Goal: Task Accomplishment & Management: Manage account settings

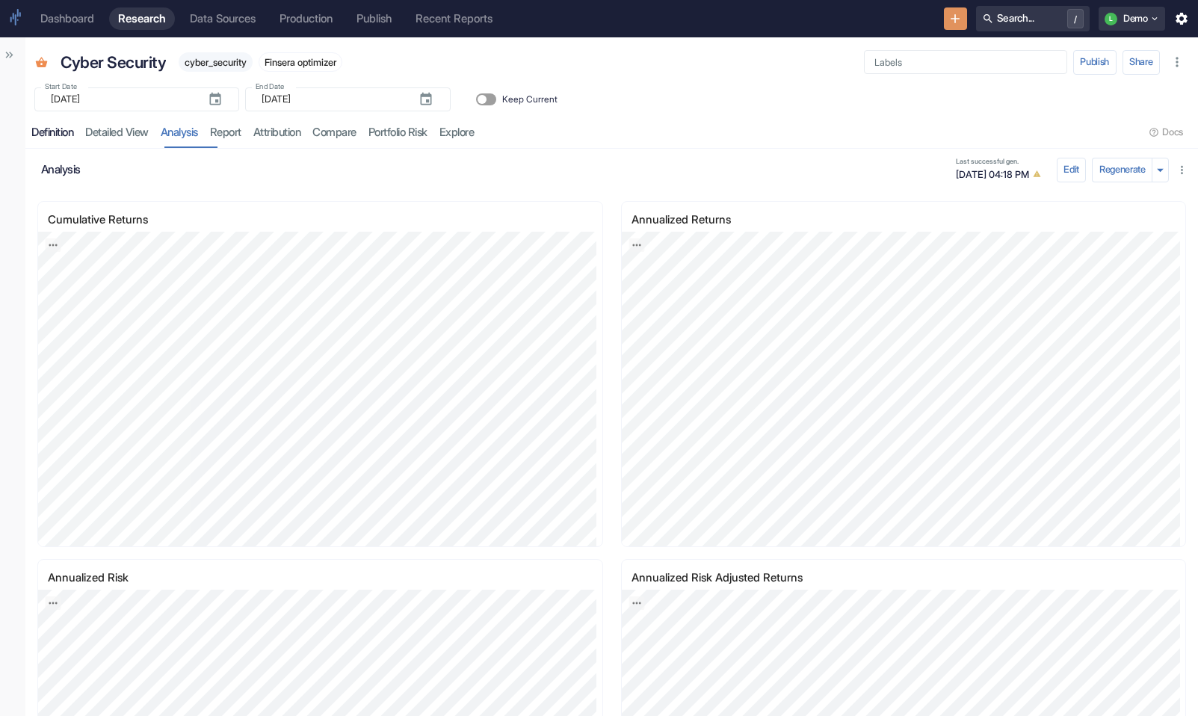
click at [69, 125] on link "Definition" at bounding box center [52, 132] width 54 height 31
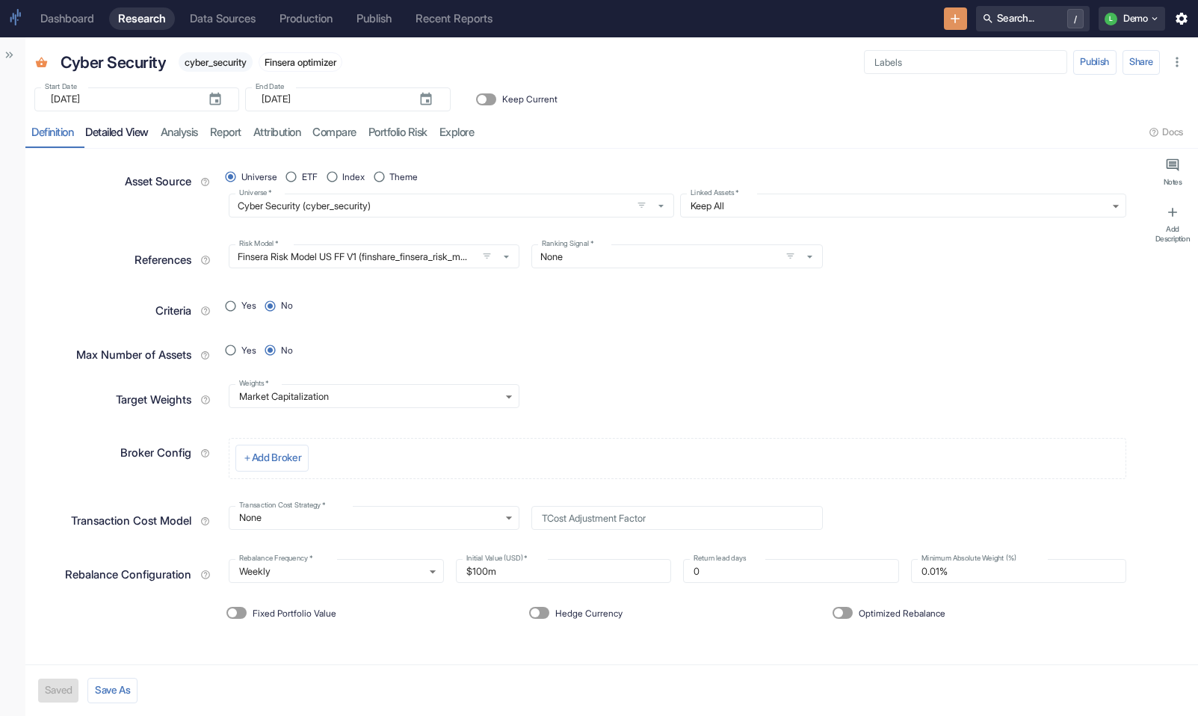
click at [126, 135] on link "detailed view" at bounding box center [116, 132] width 75 height 31
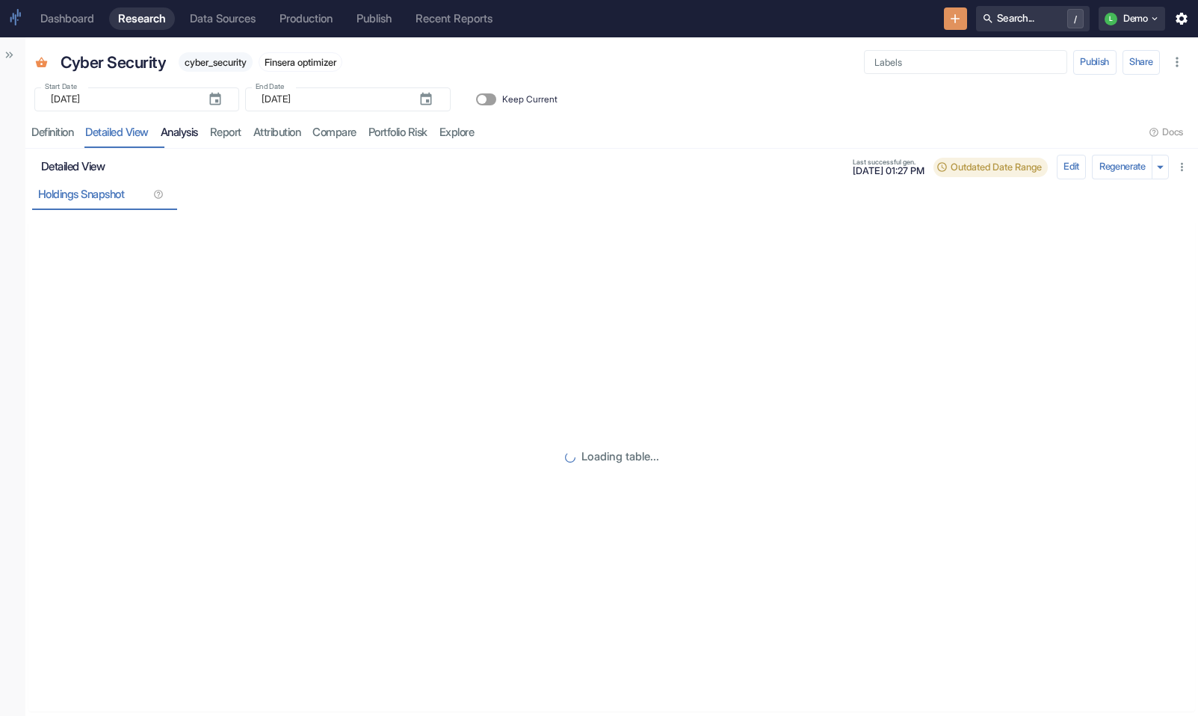
click at [182, 132] on link "analysis" at bounding box center [179, 132] width 49 height 31
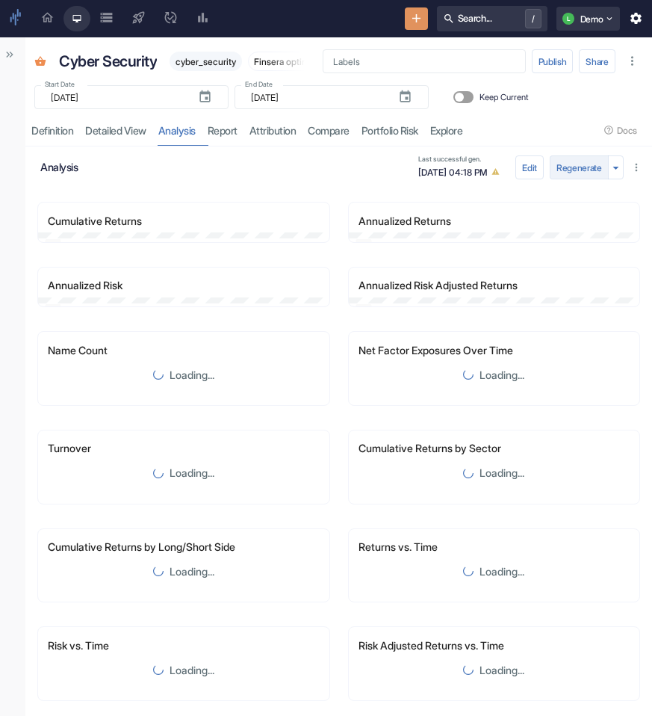
click at [569, 173] on button "Regenerate" at bounding box center [579, 167] width 59 height 24
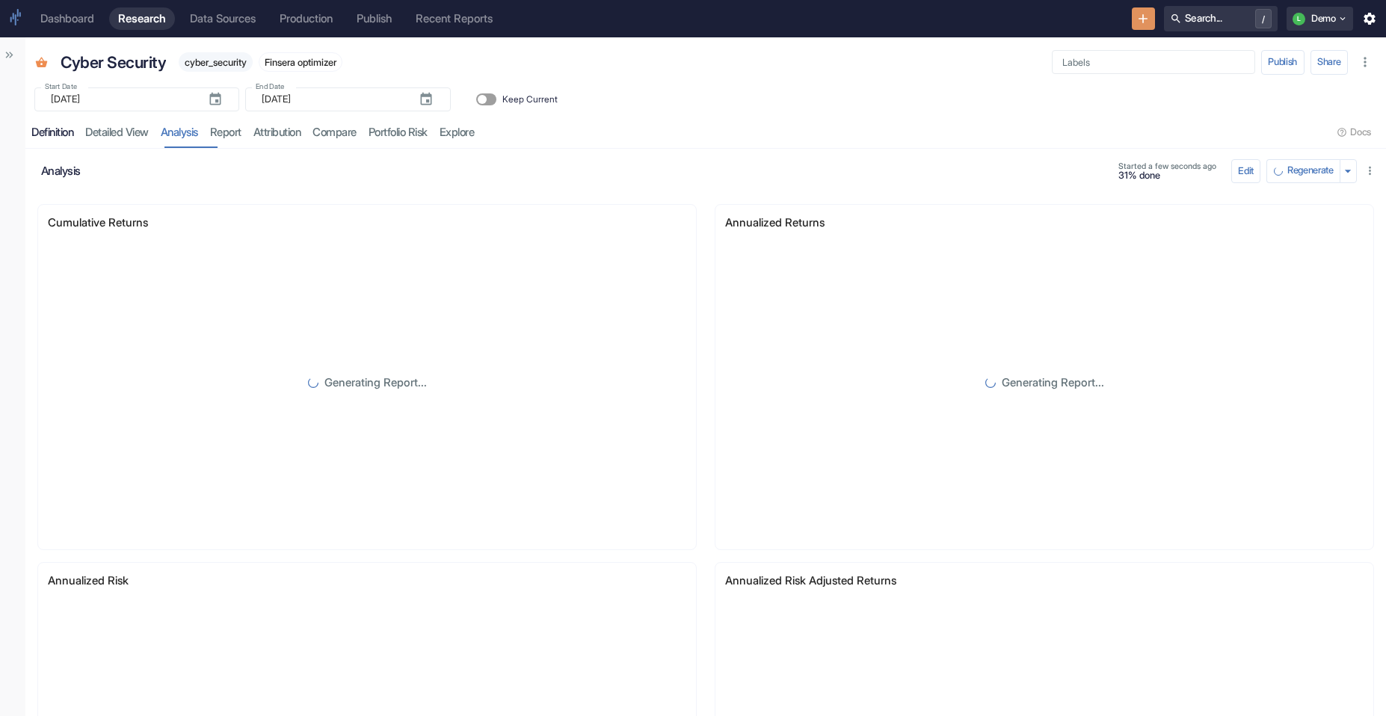
click at [73, 131] on div "Definition" at bounding box center [52, 133] width 42 height 14
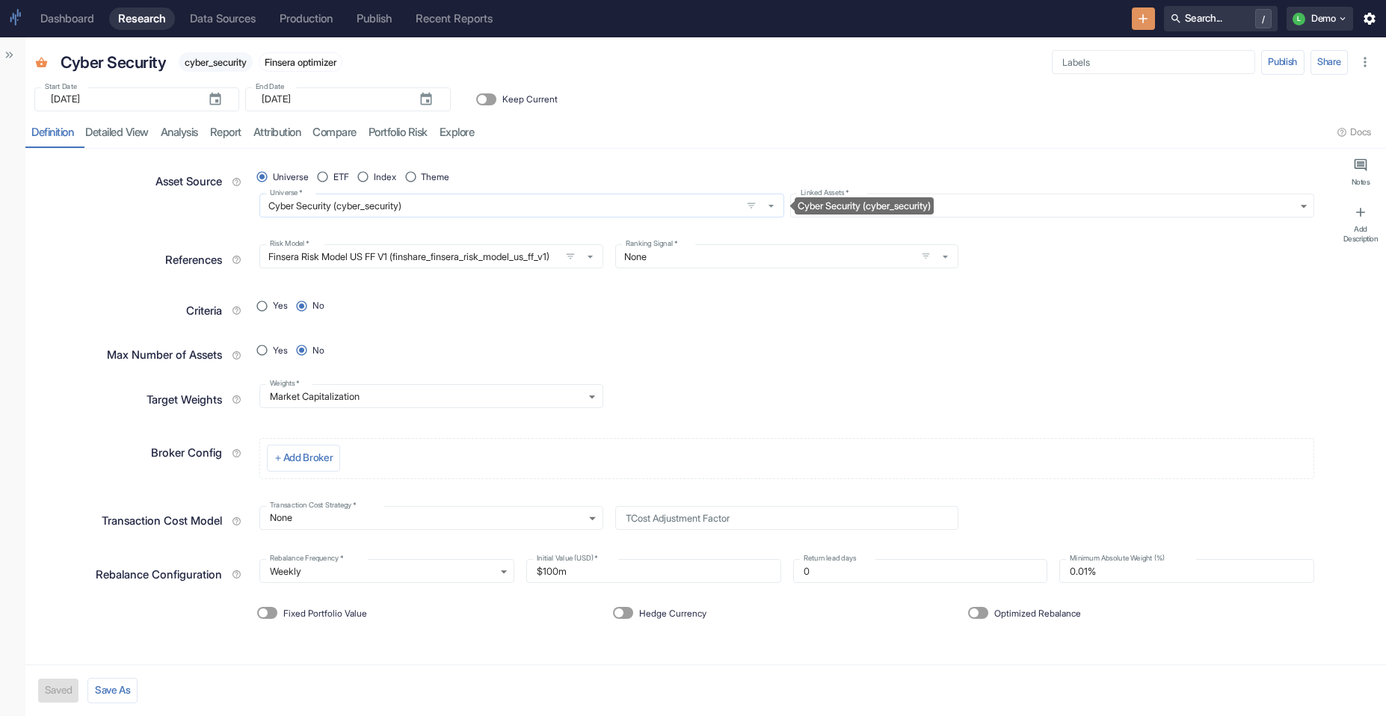
click at [392, 201] on input "Cyber Security (cyber_security)" at bounding box center [500, 206] width 472 height 13
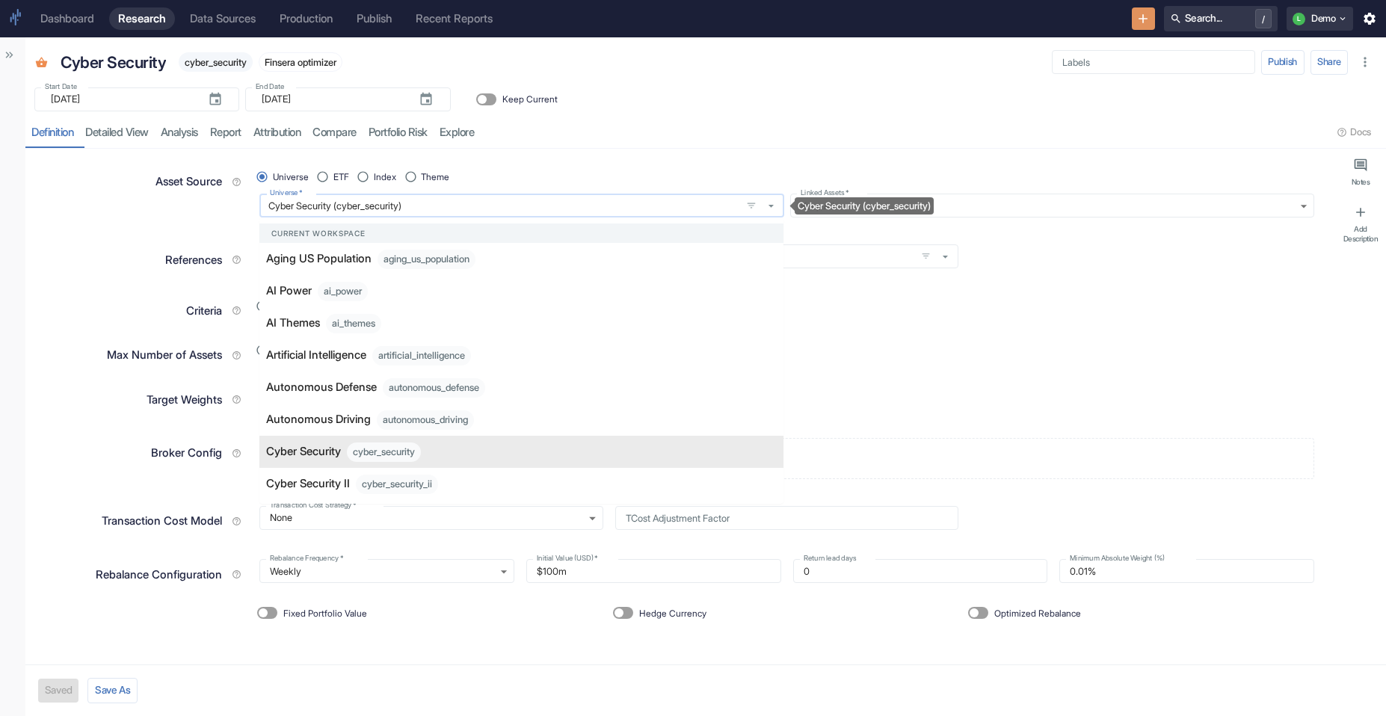
click at [373, 210] on input "Cyber Security (cyber_security)" at bounding box center [500, 206] width 472 height 13
type textarea "x"
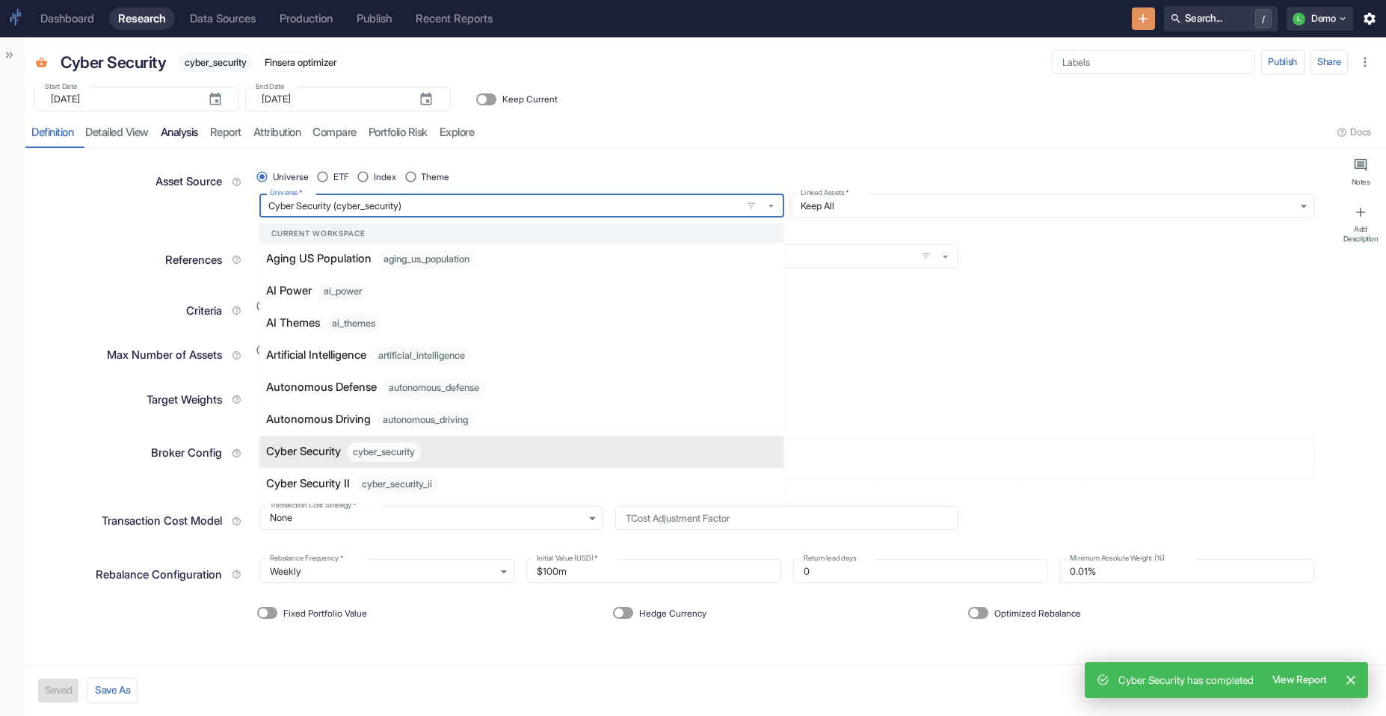
click at [204, 142] on link "analysis" at bounding box center [179, 132] width 49 height 31
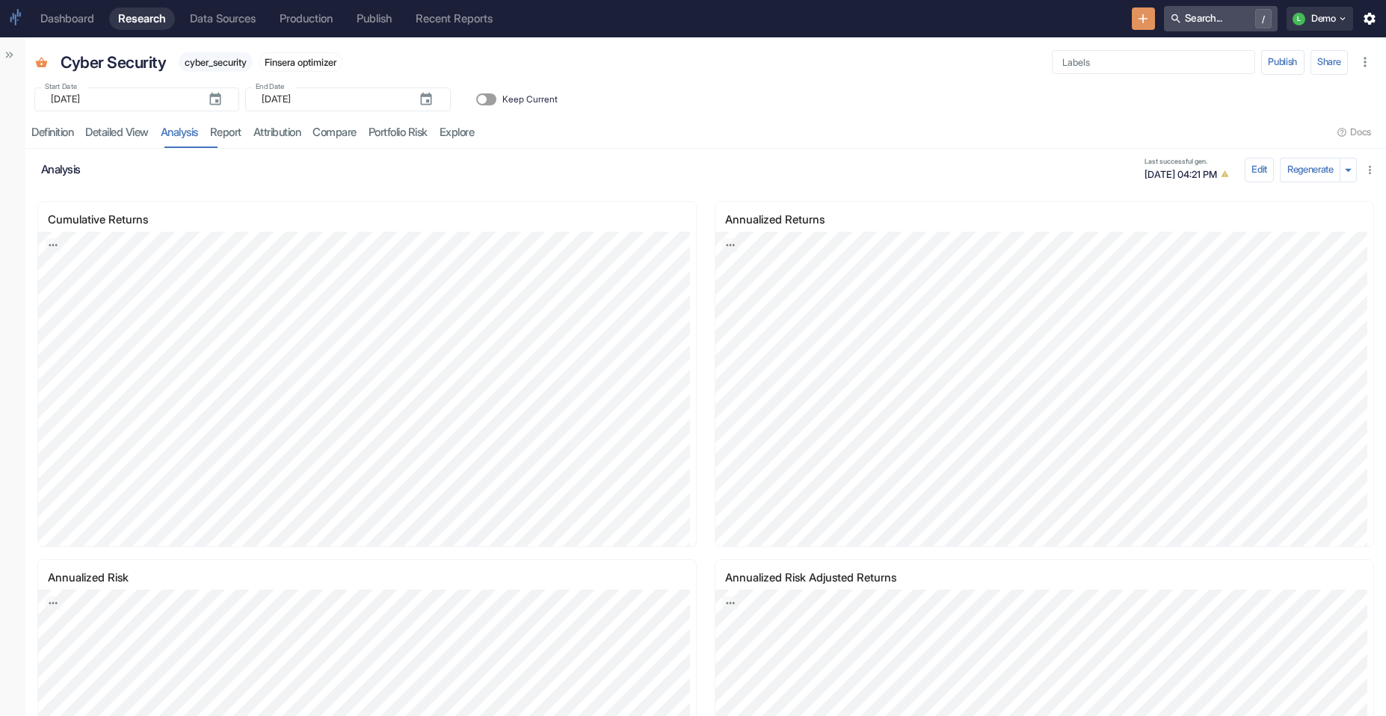
click at [1190, 20] on button "Search... /" at bounding box center [1221, 18] width 114 height 25
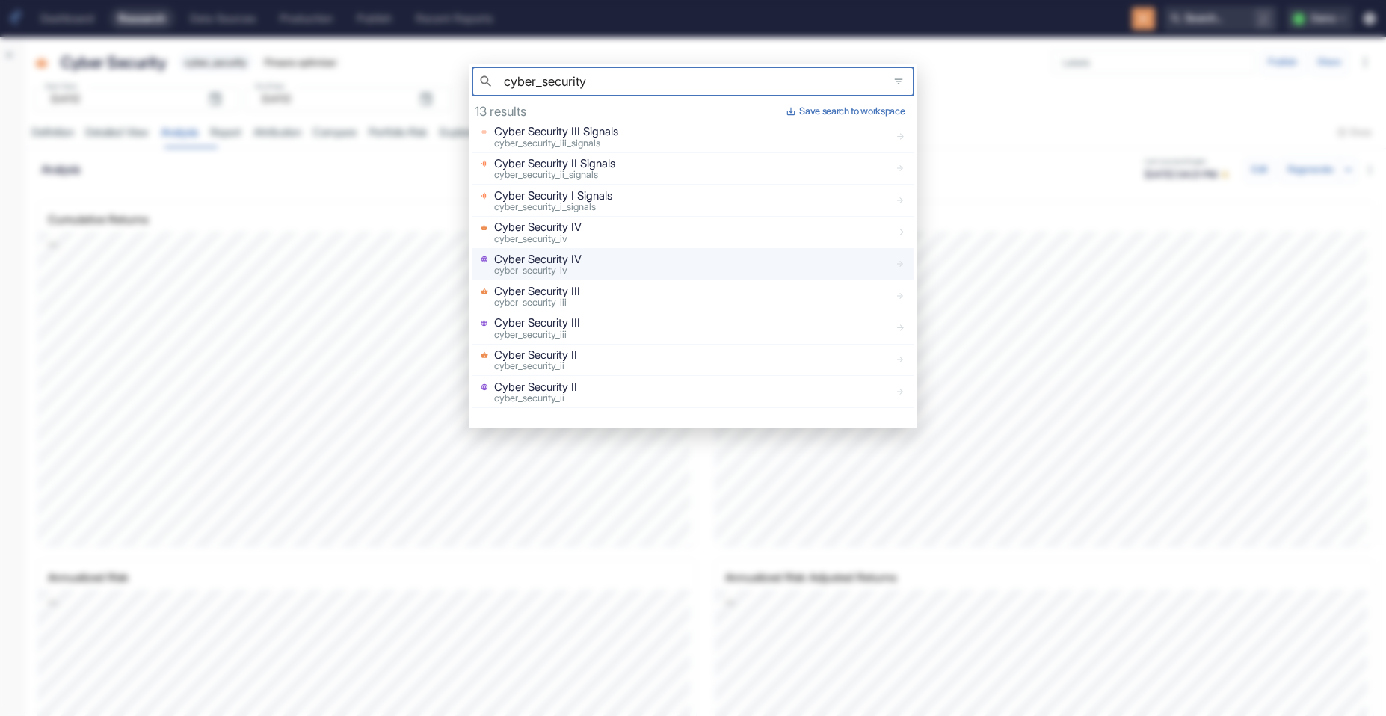
scroll to position [141, 0]
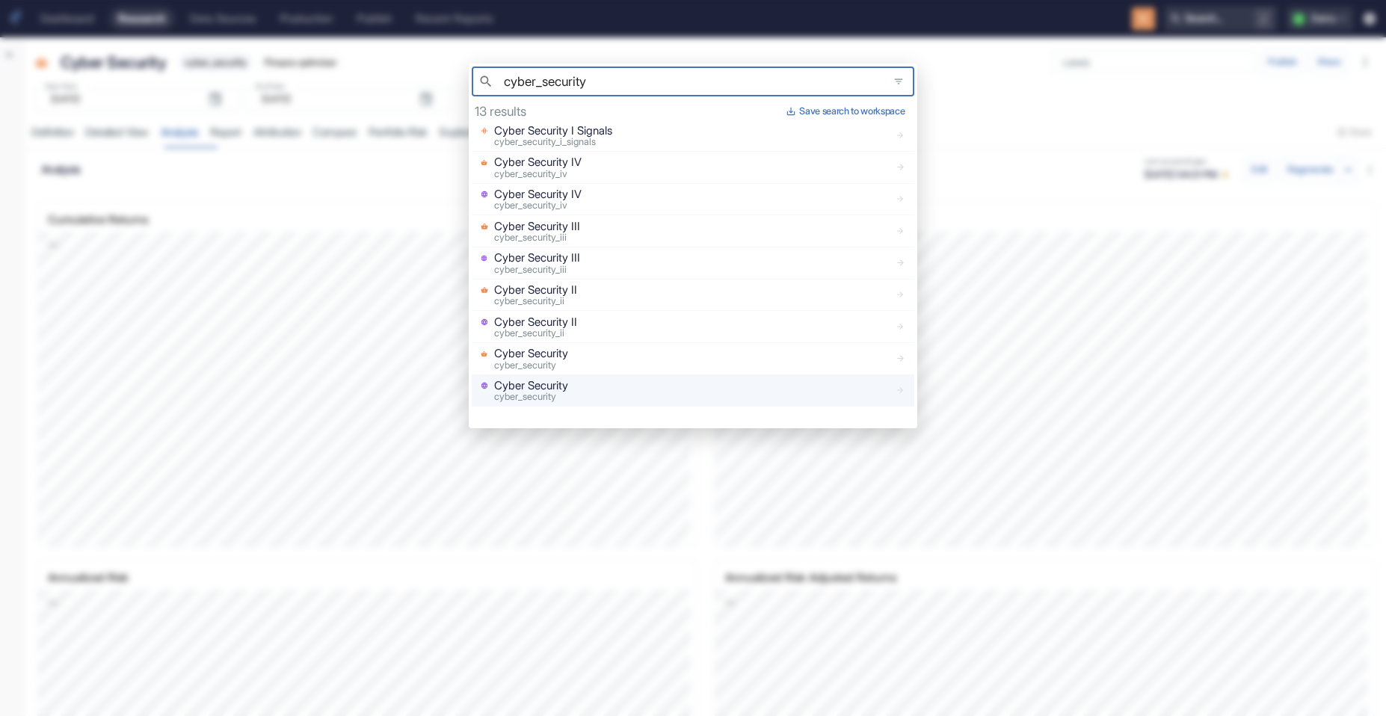
click at [592, 389] on div "Cyber Security cyber_security" at bounding box center [682, 389] width 415 height 25
type input "cyber_security"
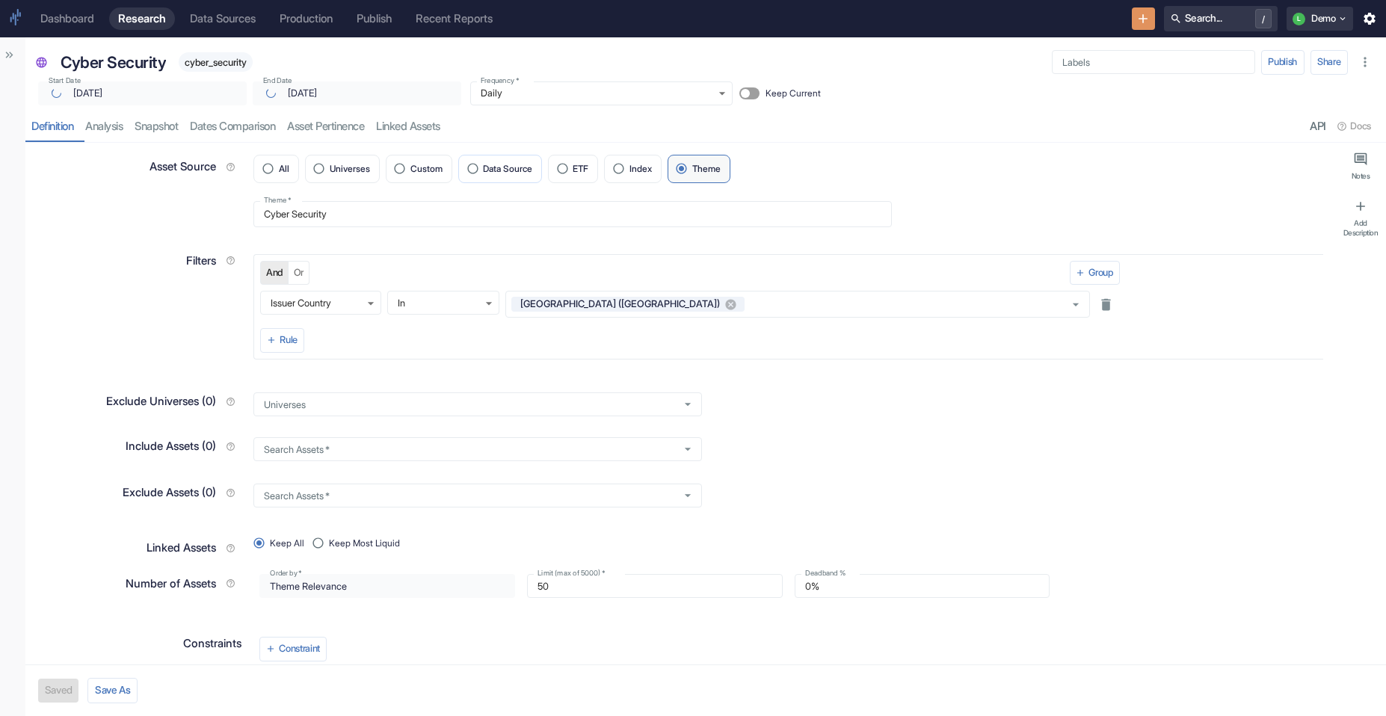
type textarea "x"
click at [129, 132] on link "analysis" at bounding box center [103, 126] width 49 height 31
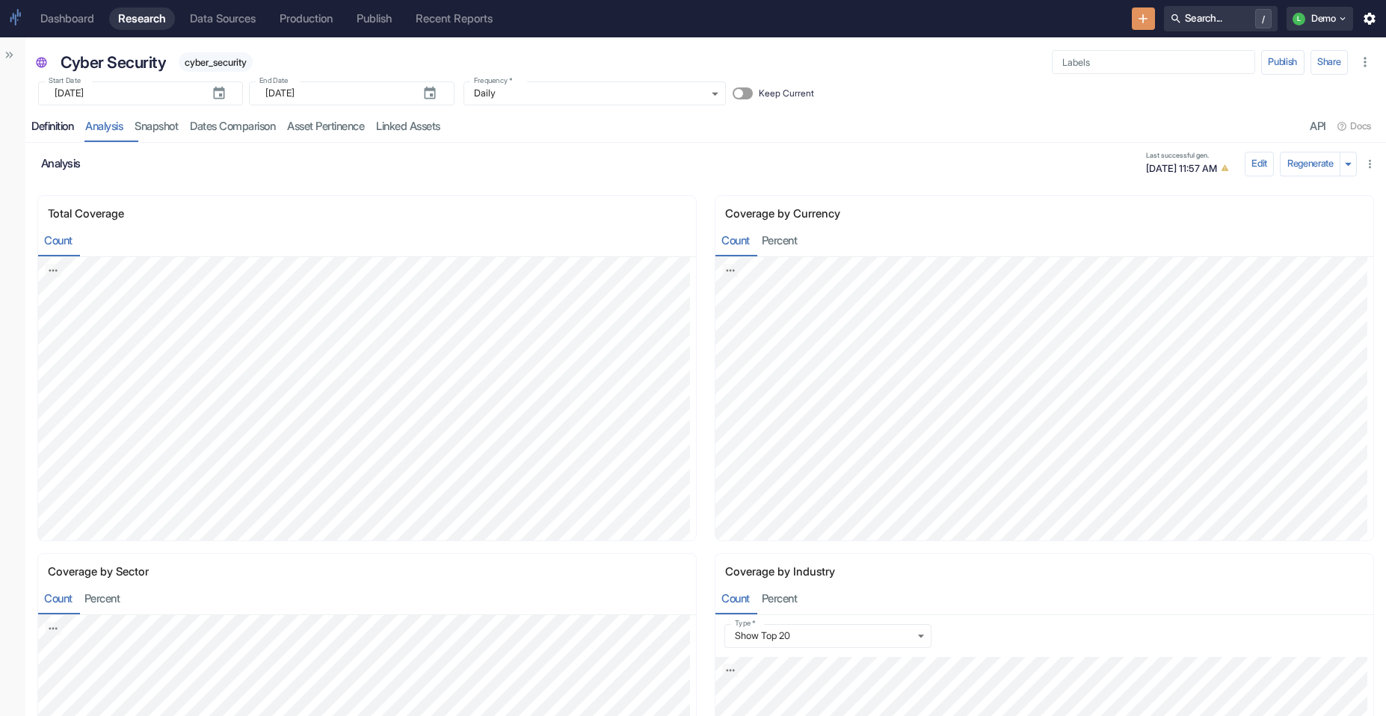
click at [68, 117] on link "Definition" at bounding box center [52, 126] width 54 height 31
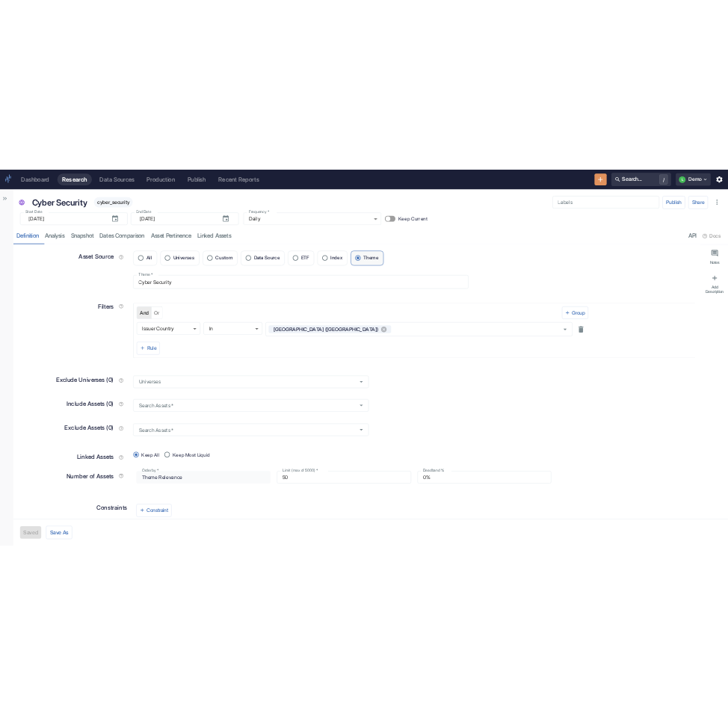
scroll to position [21, 0]
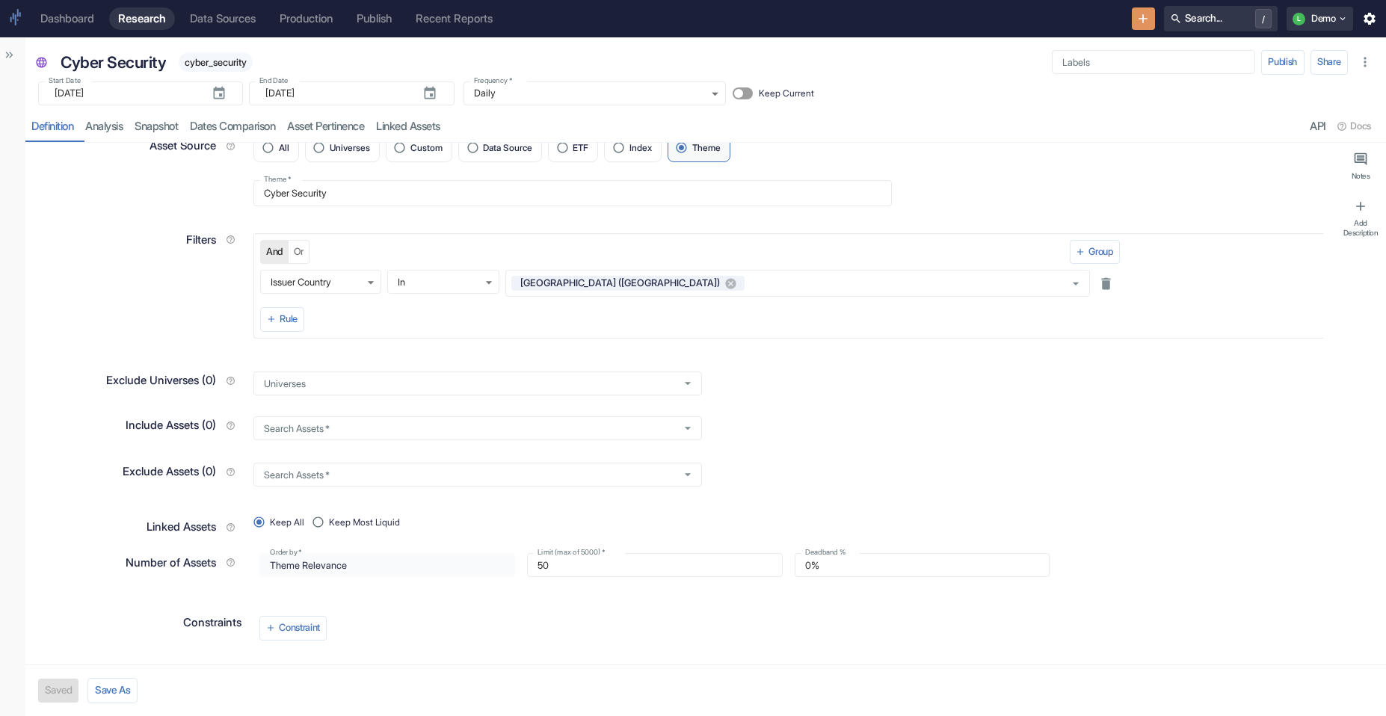
click at [482, 27] on link "Recent Reports" at bounding box center [454, 18] width 95 height 22
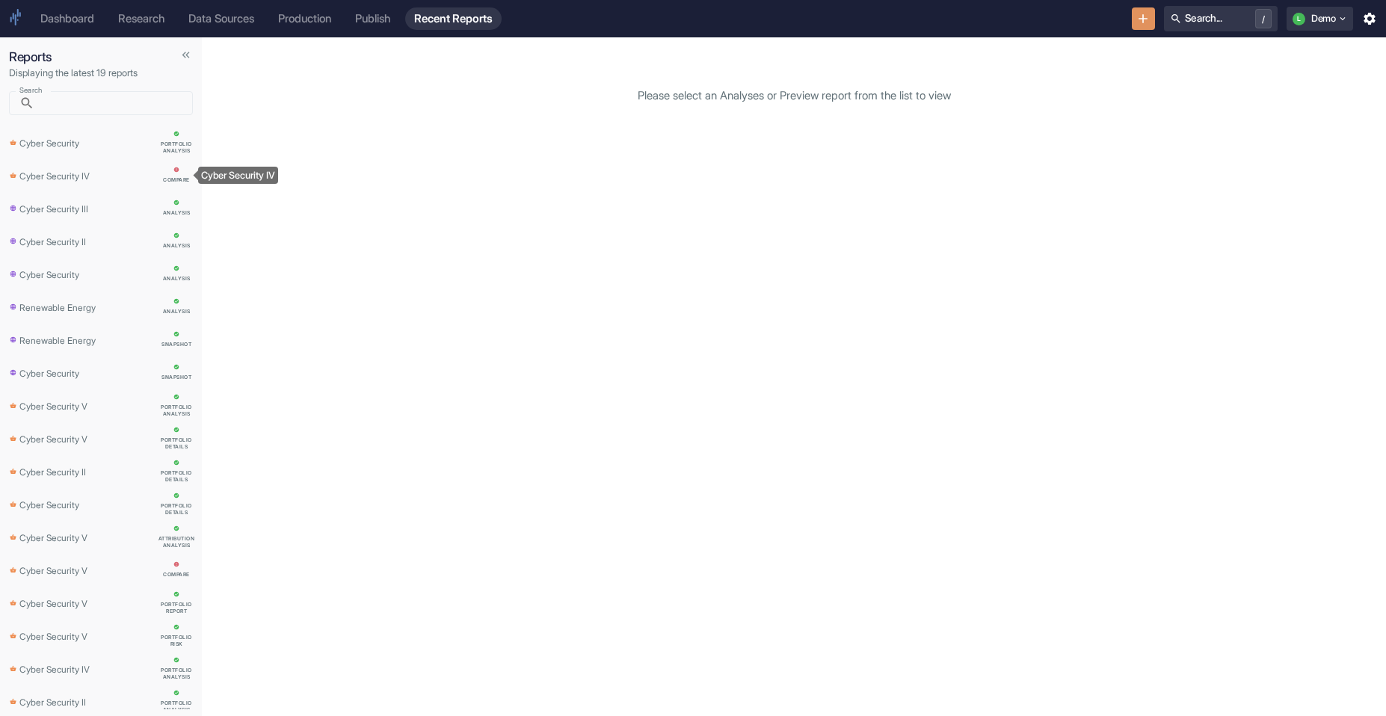
click at [69, 173] on p "Cyber Security IV" at bounding box center [54, 175] width 70 height 16
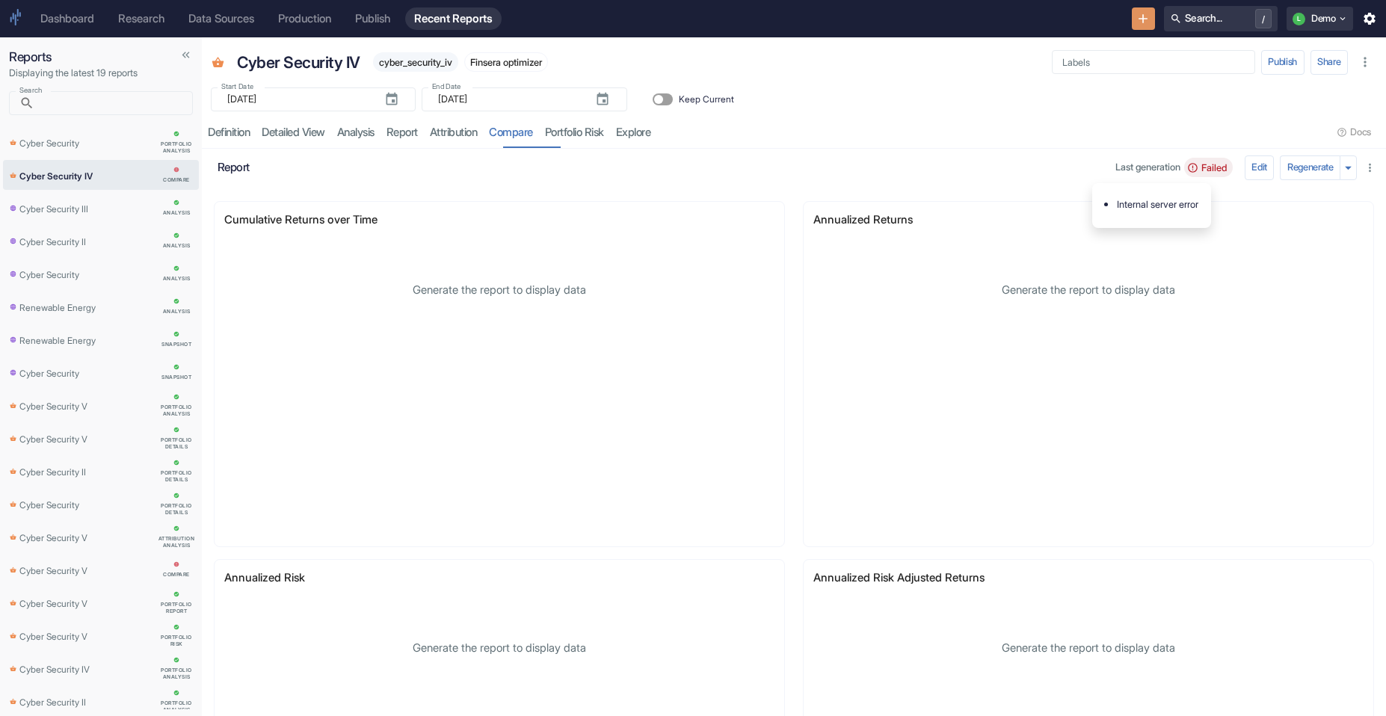
click at [1204, 164] on span "Failed" at bounding box center [1213, 167] width 37 height 11
click at [26, 198] on link "Cyber Security III analysis" at bounding box center [101, 208] width 196 height 30
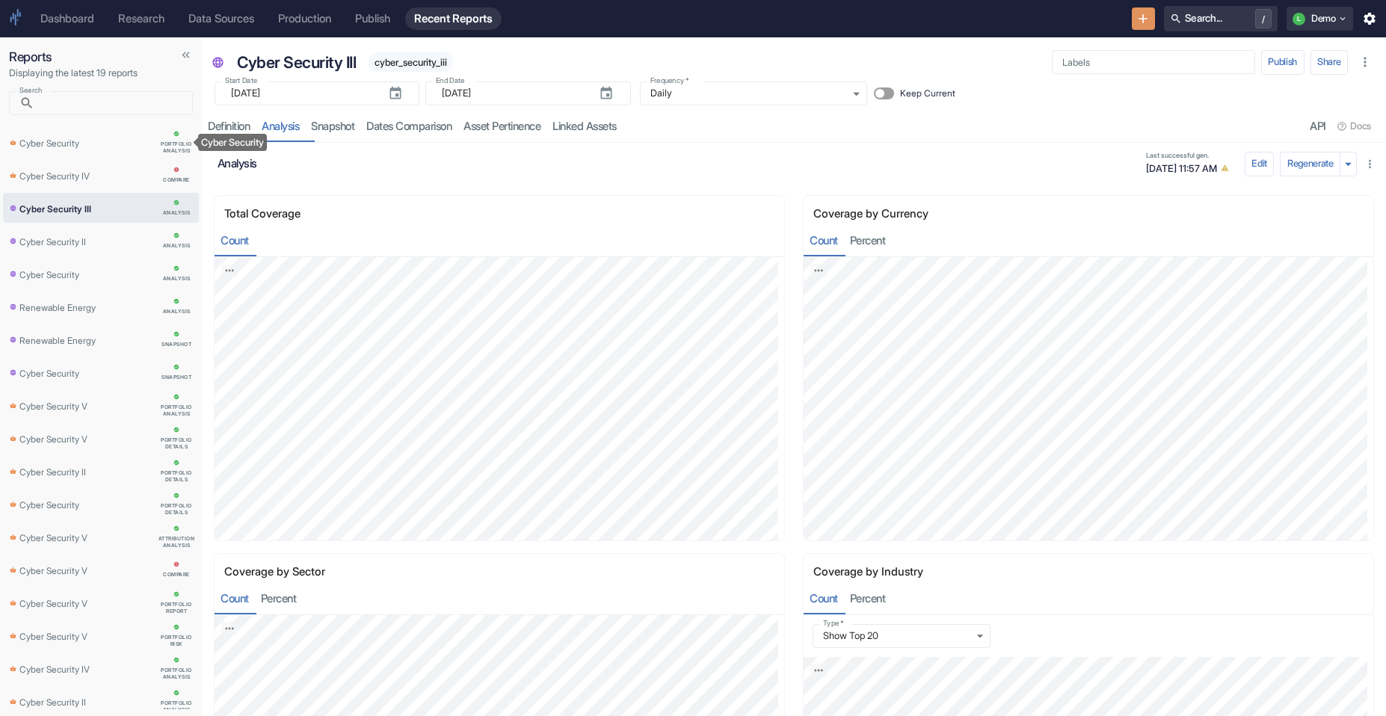
click at [76, 146] on p "Cyber Security" at bounding box center [49, 143] width 60 height 16
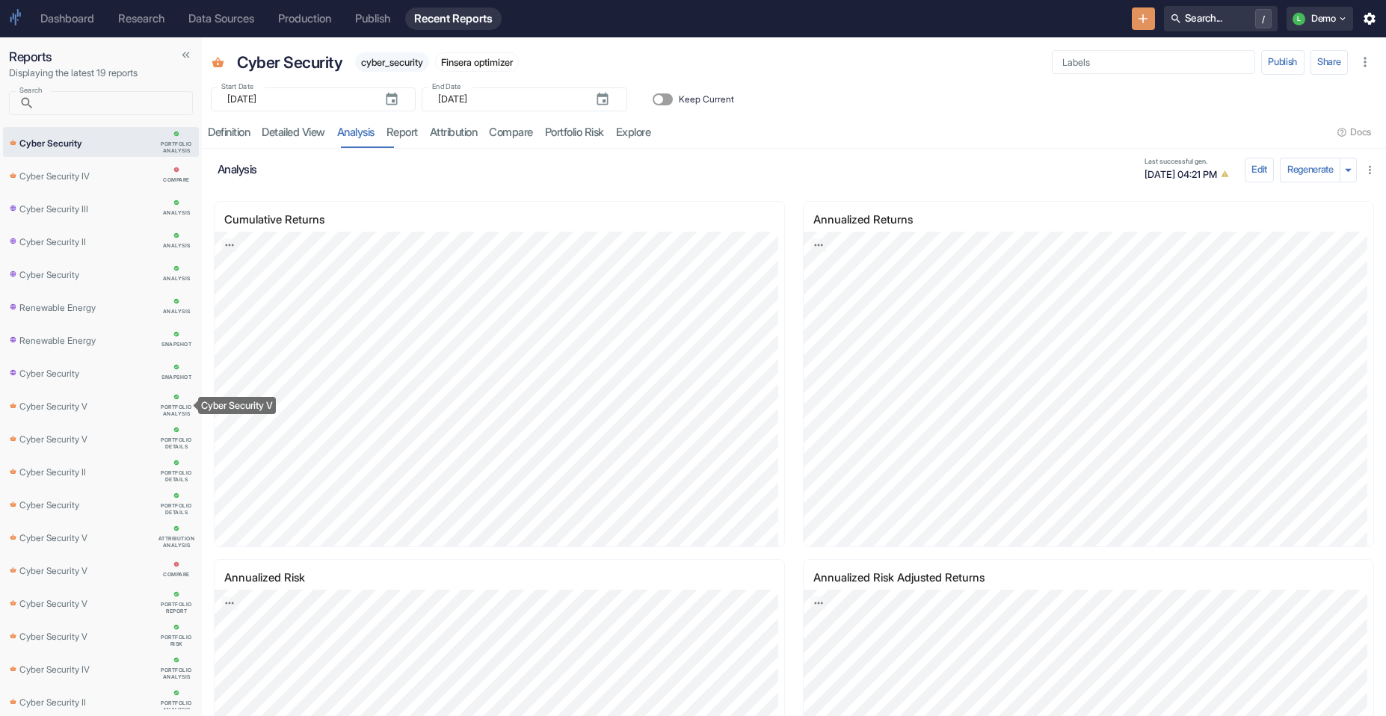
click at [72, 400] on p "Cyber Security V" at bounding box center [53, 406] width 68 height 16
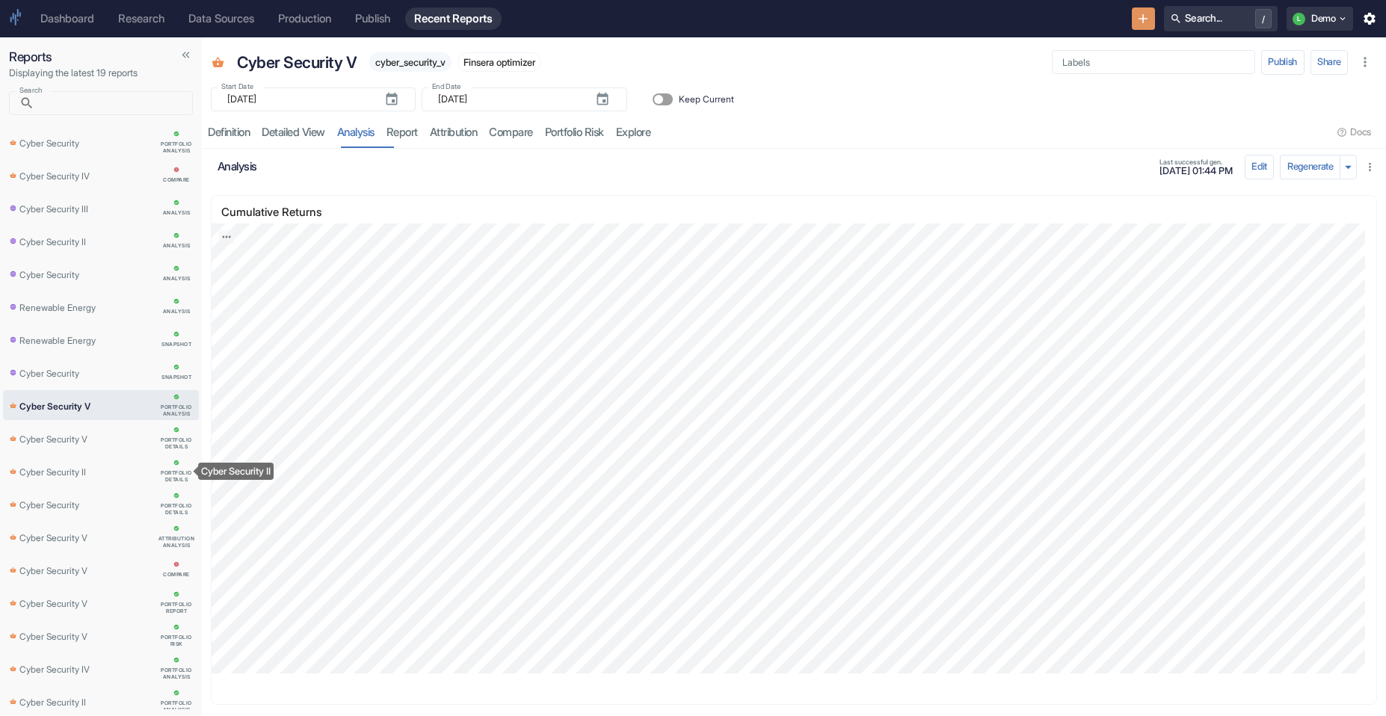
click at [59, 475] on p "Cyber Security II" at bounding box center [52, 471] width 67 height 16
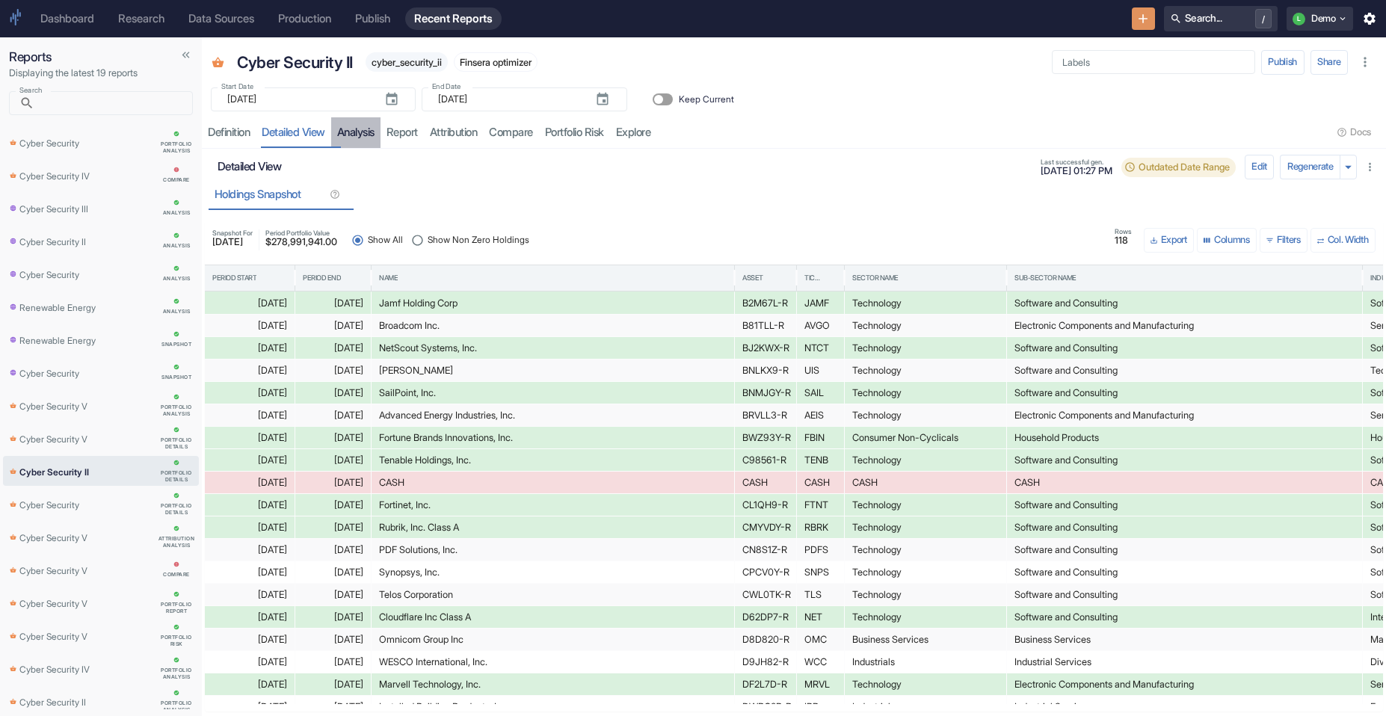
click at [369, 134] on link "analysis" at bounding box center [355, 132] width 49 height 31
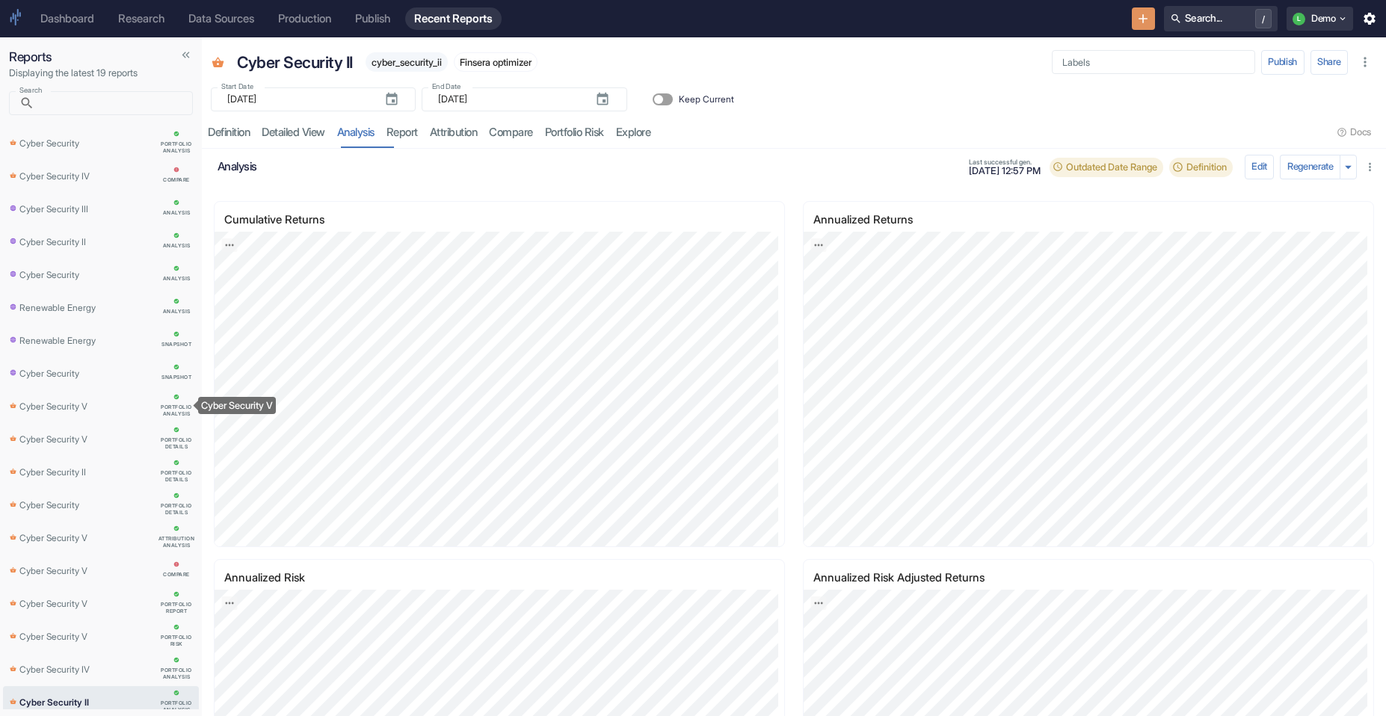
click at [69, 412] on p "Cyber Security V" at bounding box center [53, 406] width 68 height 16
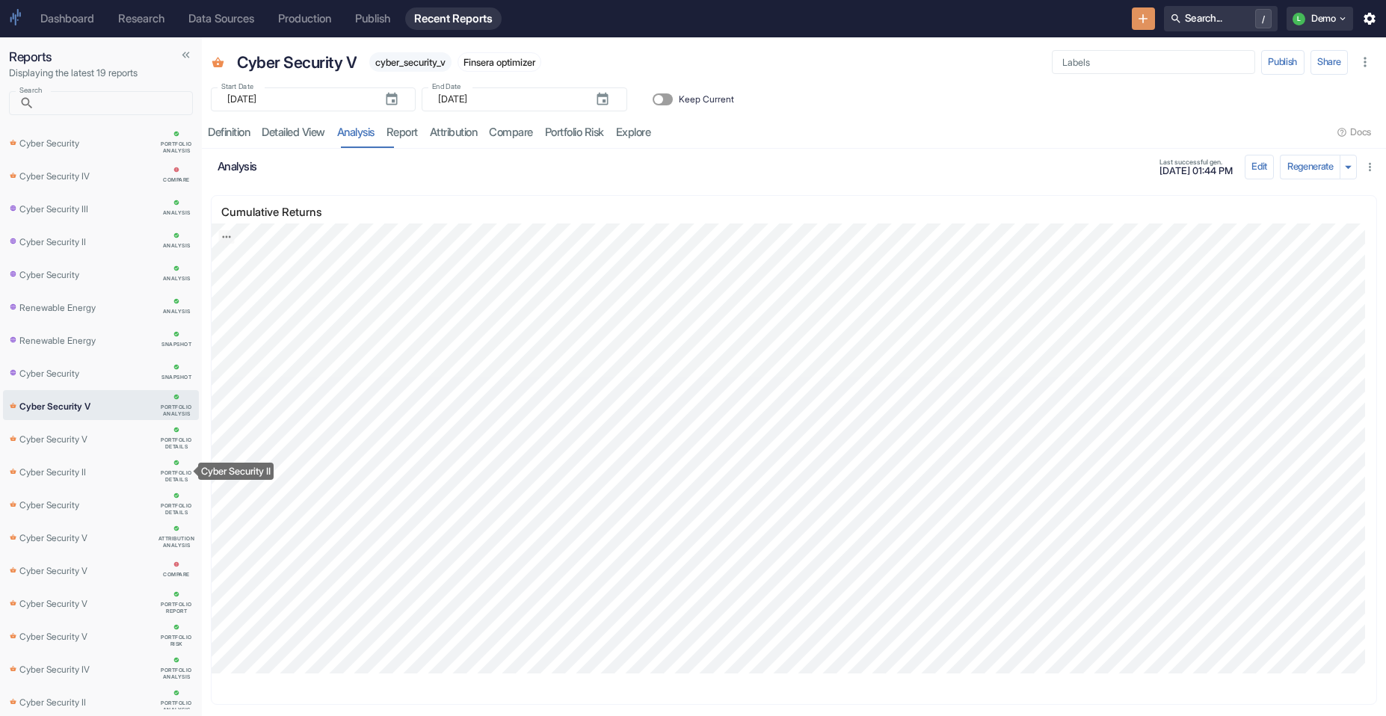
click at [75, 463] on p "Cyber Security II" at bounding box center [52, 471] width 67 height 16
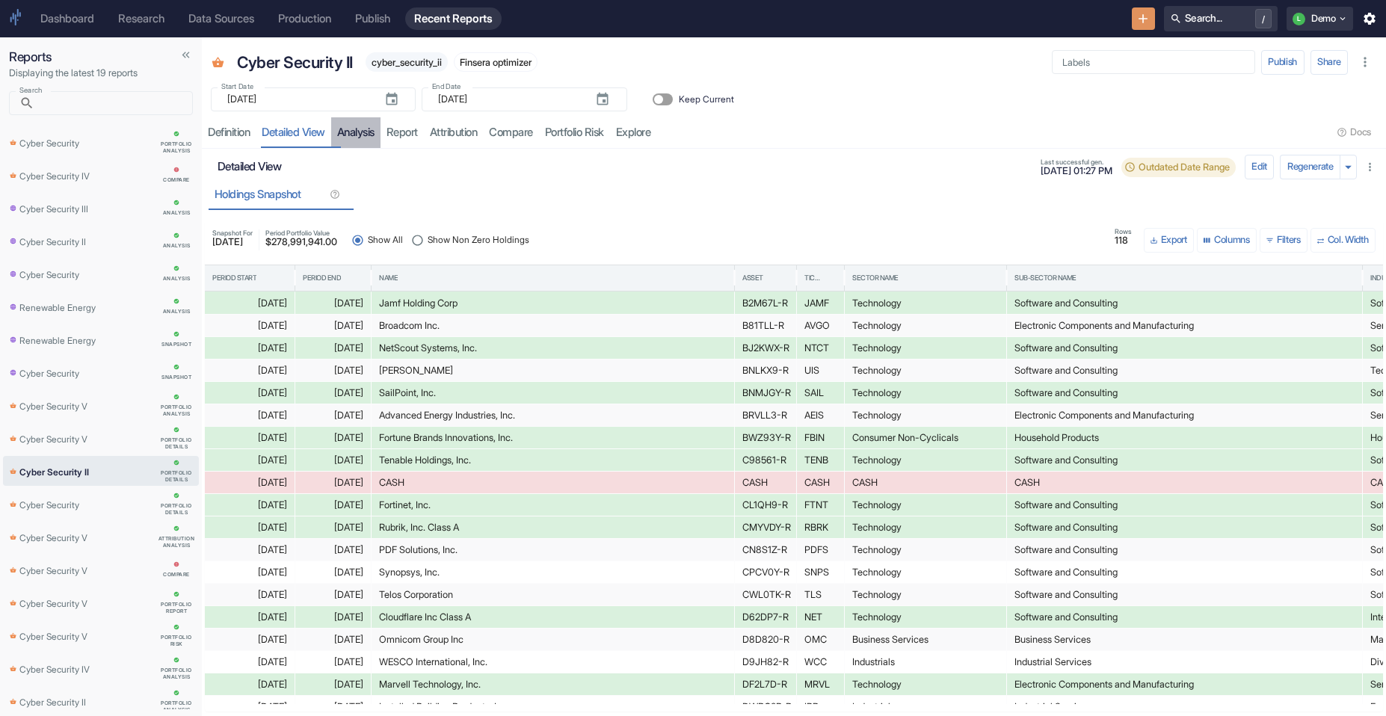
click at [378, 125] on link "analysis" at bounding box center [355, 132] width 49 height 31
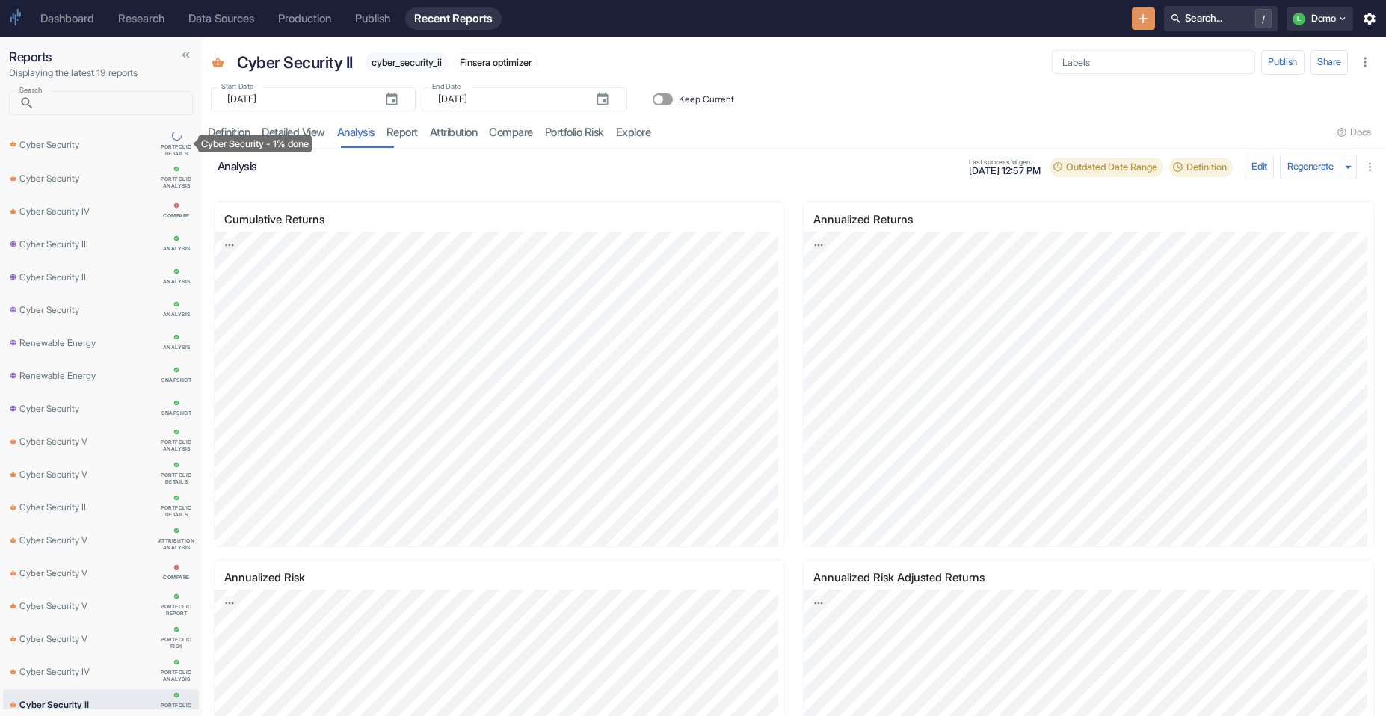
click at [87, 141] on div "Cyber Security" at bounding box center [82, 144] width 145 height 16
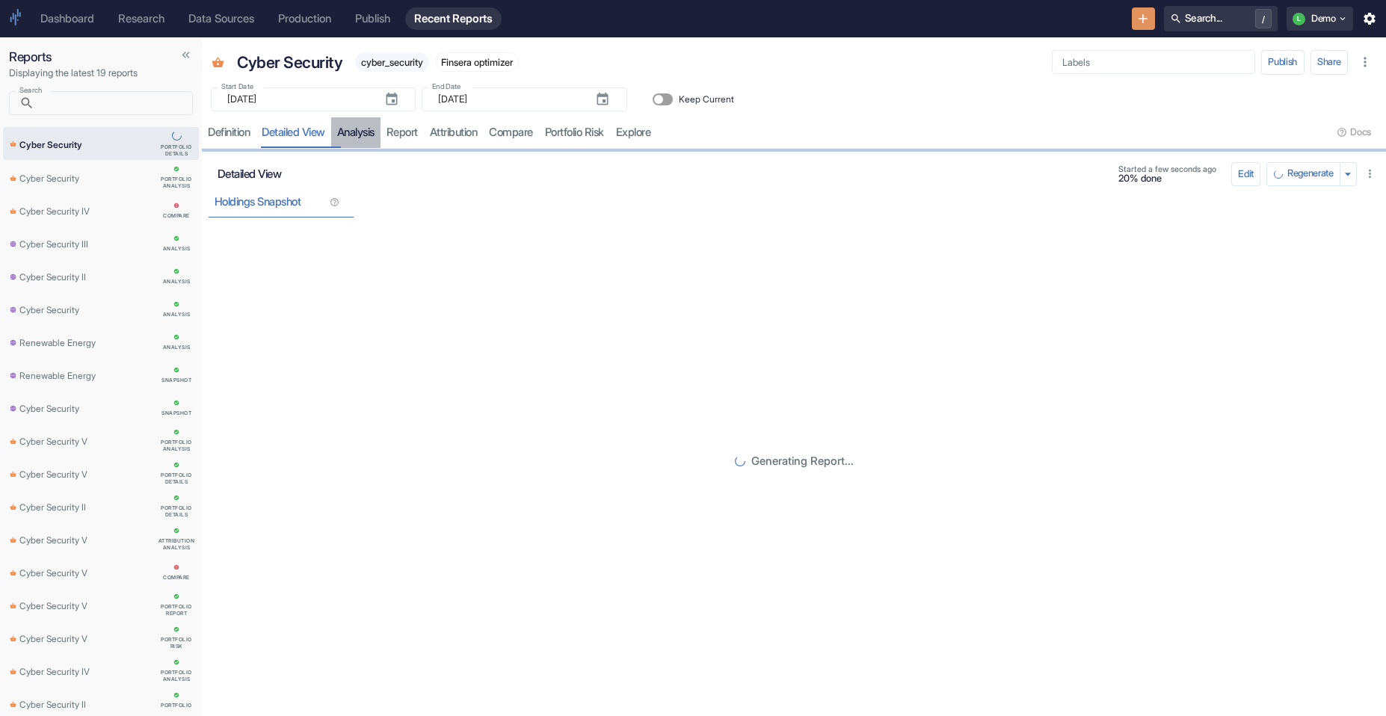
click at [367, 139] on link "analysis" at bounding box center [355, 132] width 49 height 31
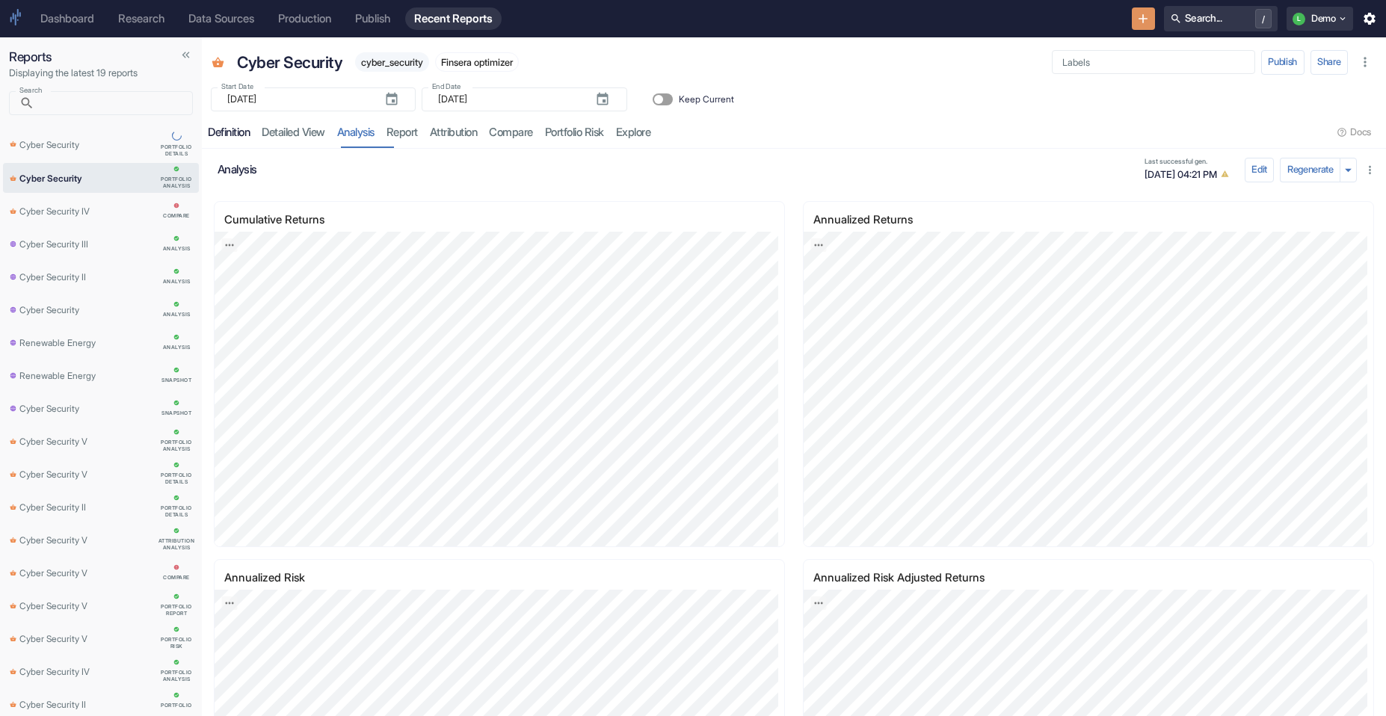
click at [244, 132] on div "Definition" at bounding box center [229, 133] width 42 height 14
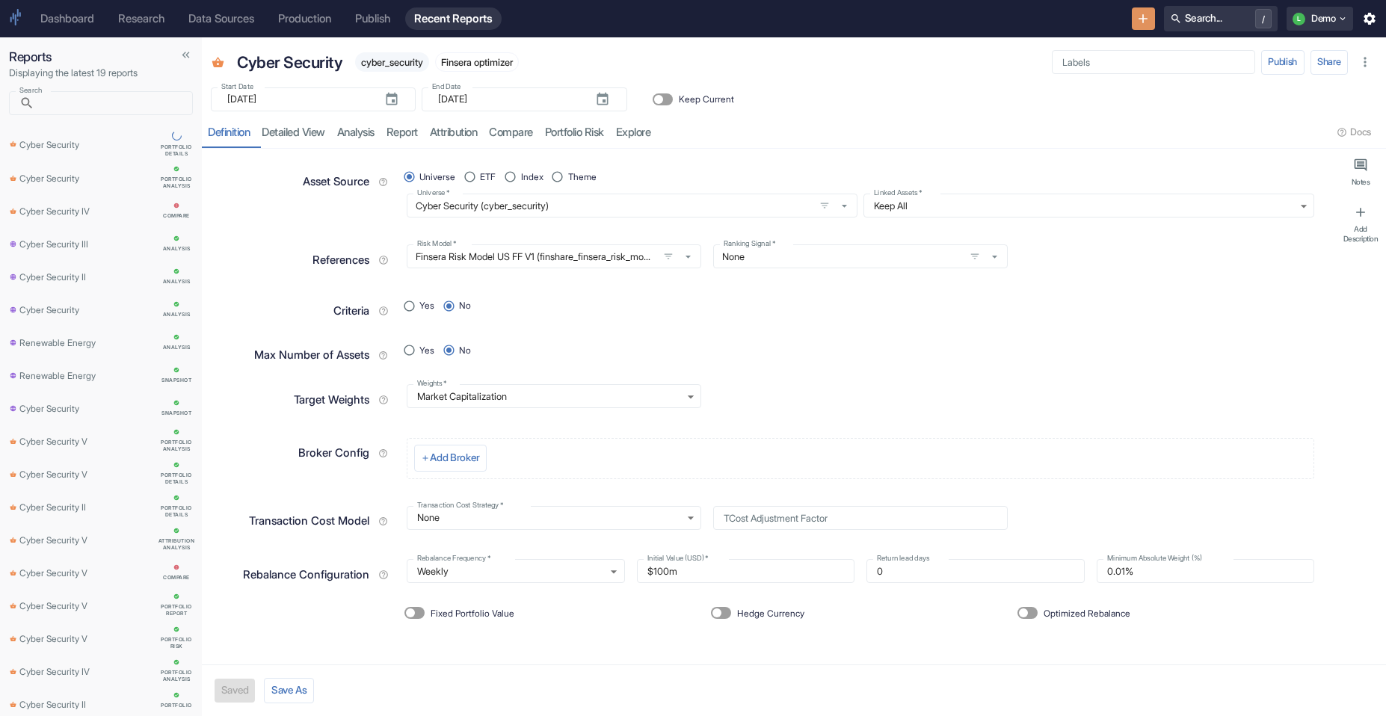
type textarea "x"
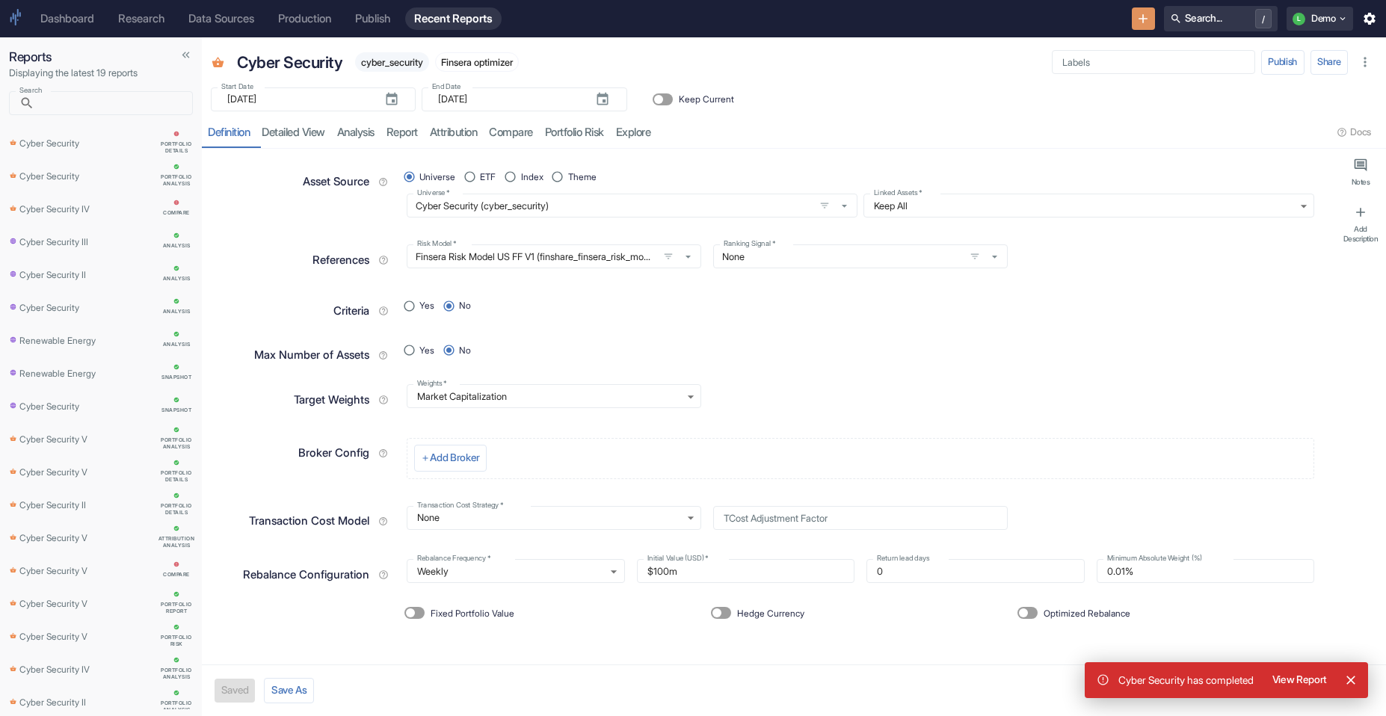
click at [1283, 670] on button "View Report" at bounding box center [1298, 680] width 67 height 24
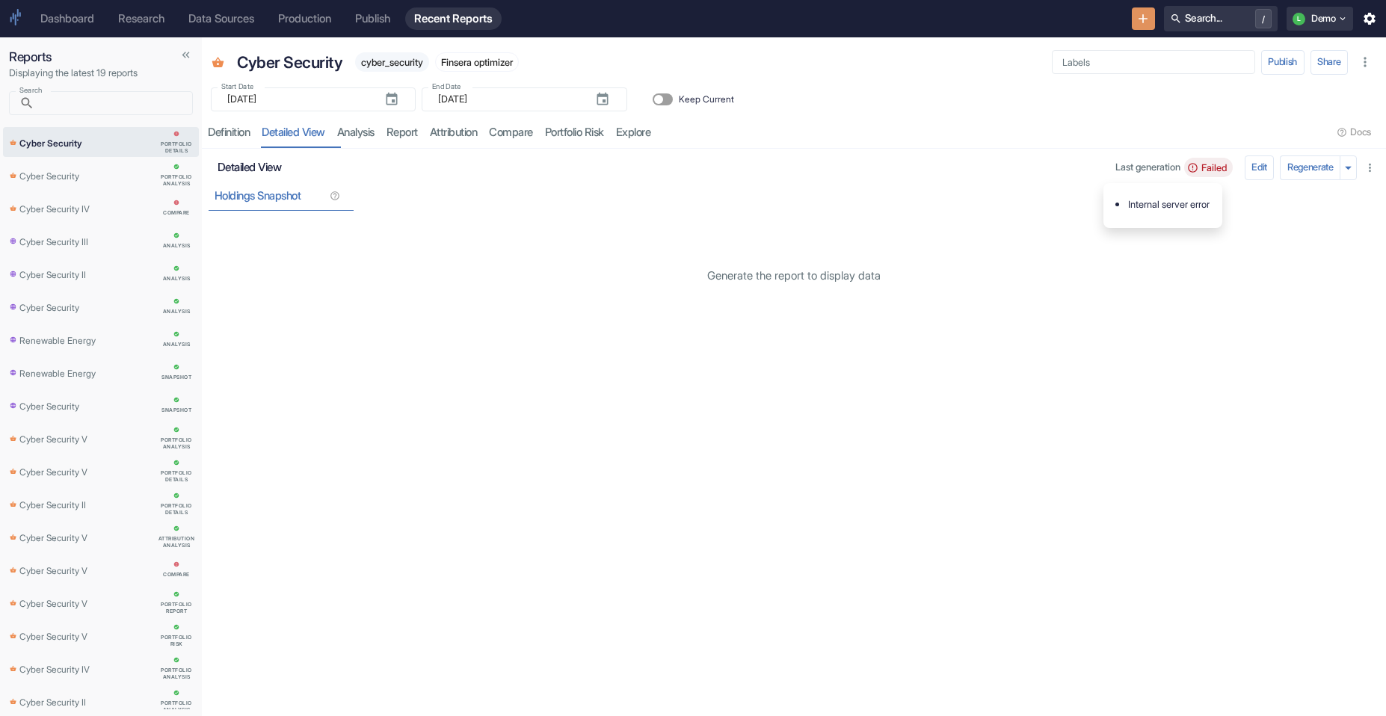
click at [1200, 164] on span "Failed" at bounding box center [1213, 167] width 37 height 11
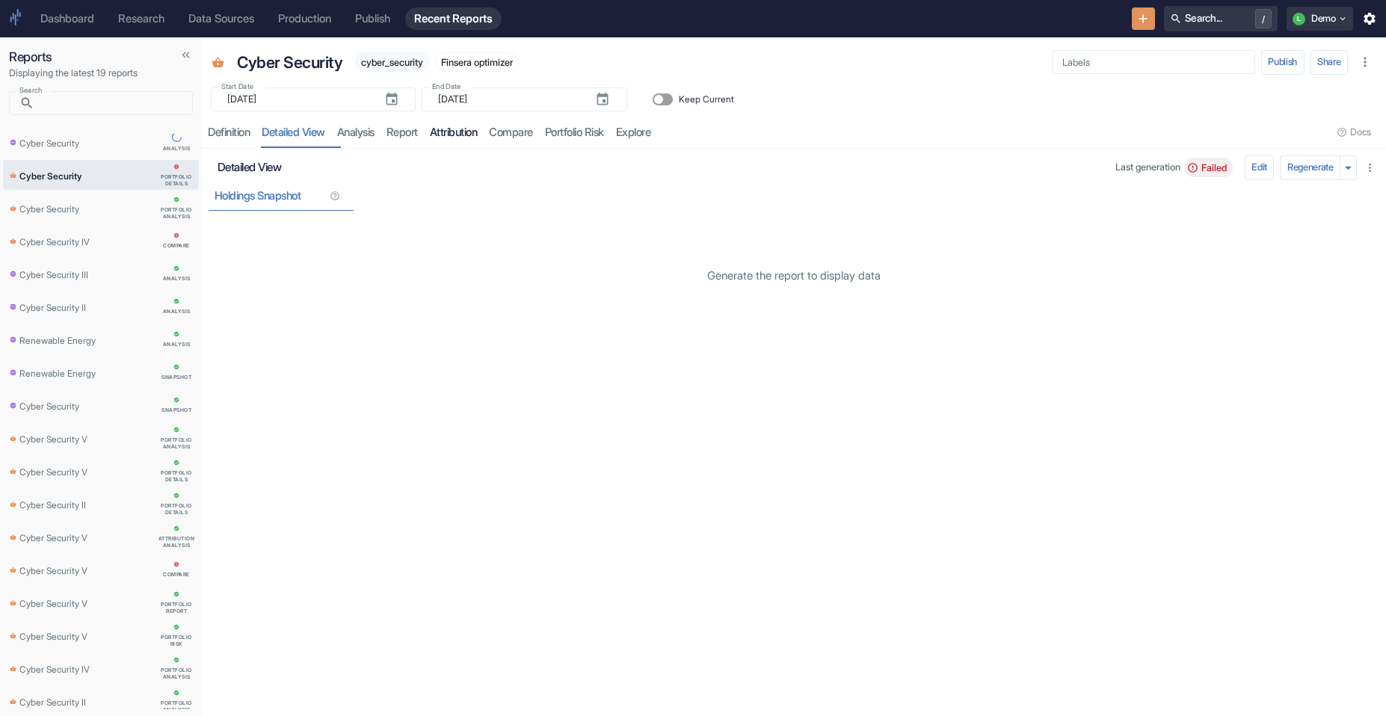
click at [484, 126] on link "attribution" at bounding box center [454, 132] width 60 height 31
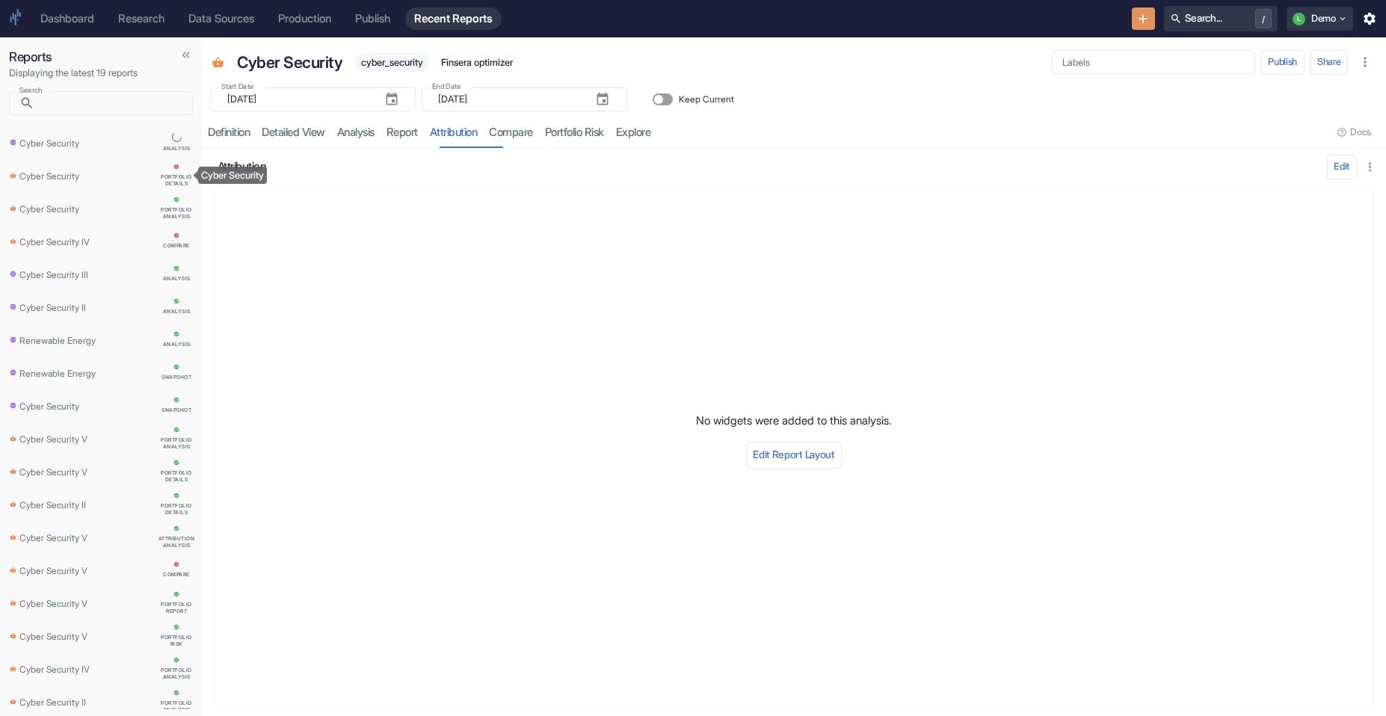
click at [86, 166] on link "Cyber Security Portfolio Details" at bounding box center [101, 175] width 196 height 30
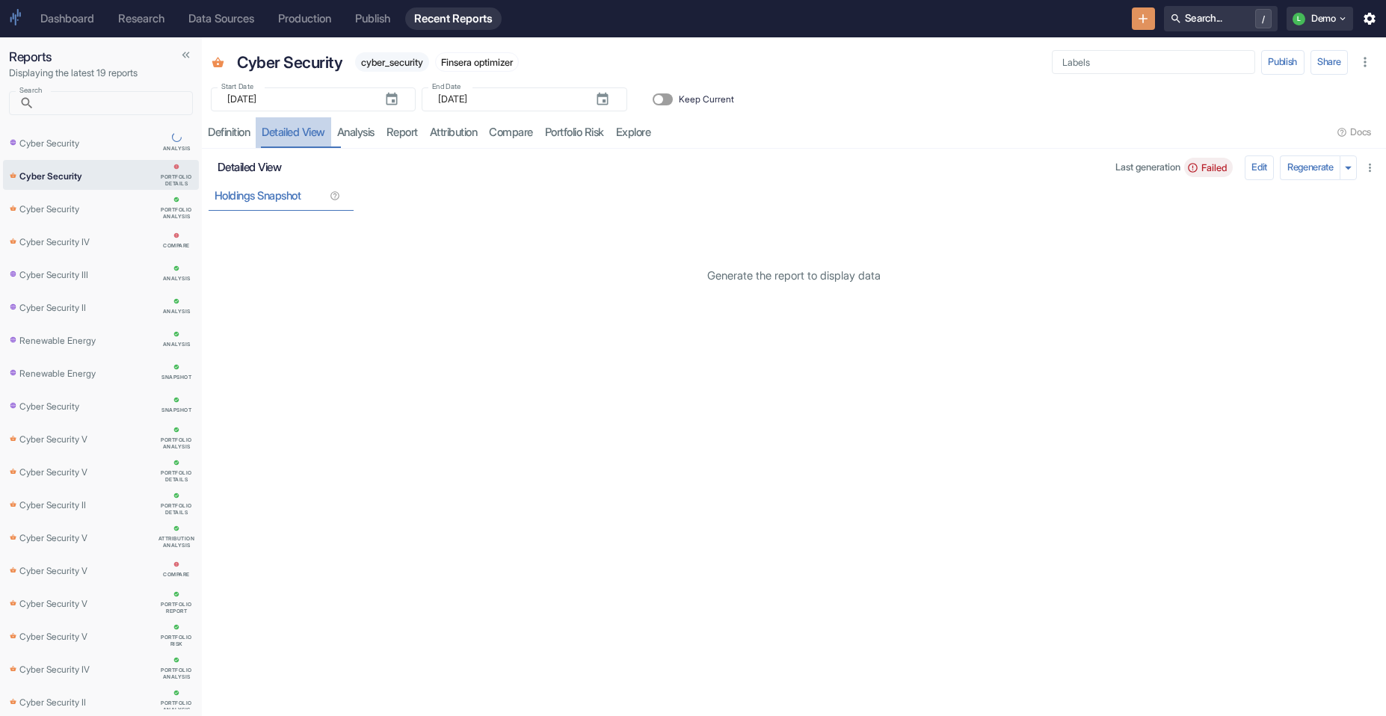
click at [306, 138] on link "detailed view" at bounding box center [293, 132] width 75 height 31
click at [360, 131] on link "analysis" at bounding box center [355, 132] width 49 height 31
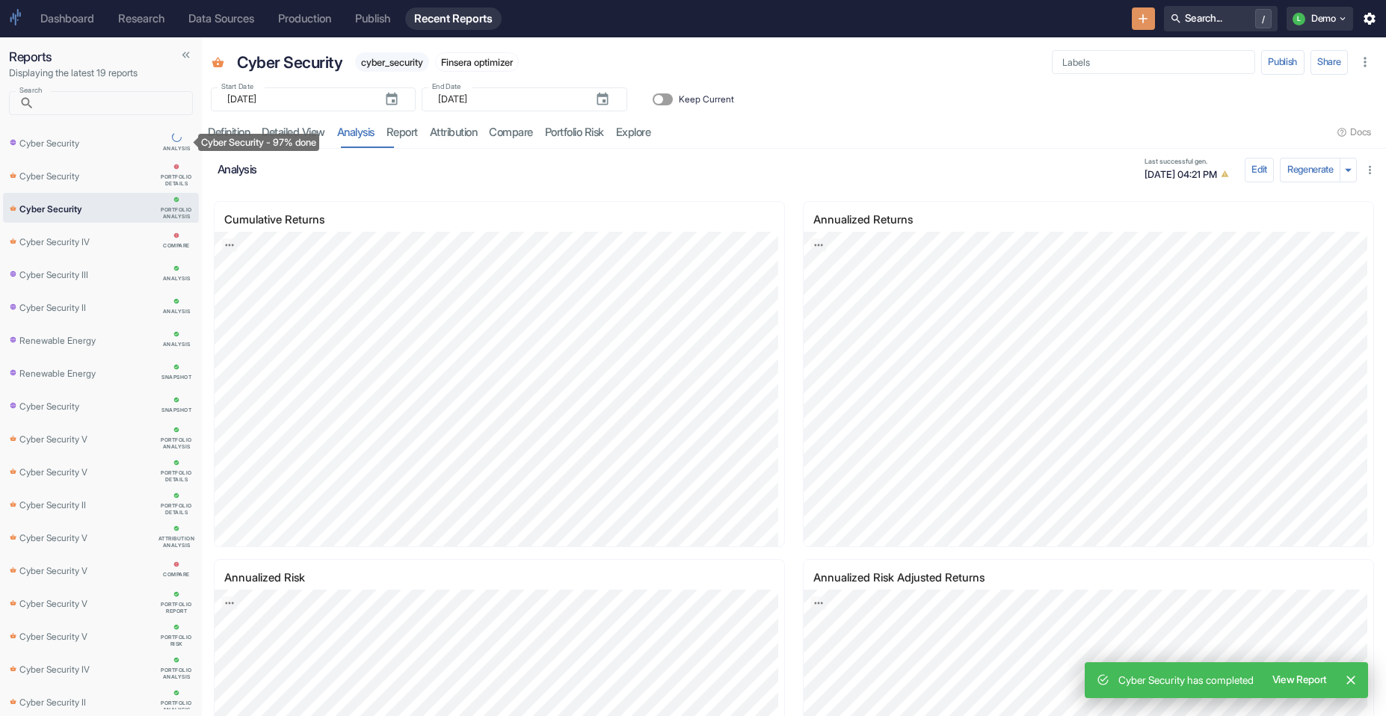
click at [102, 147] on div "Cyber Security" at bounding box center [82, 143] width 145 height 16
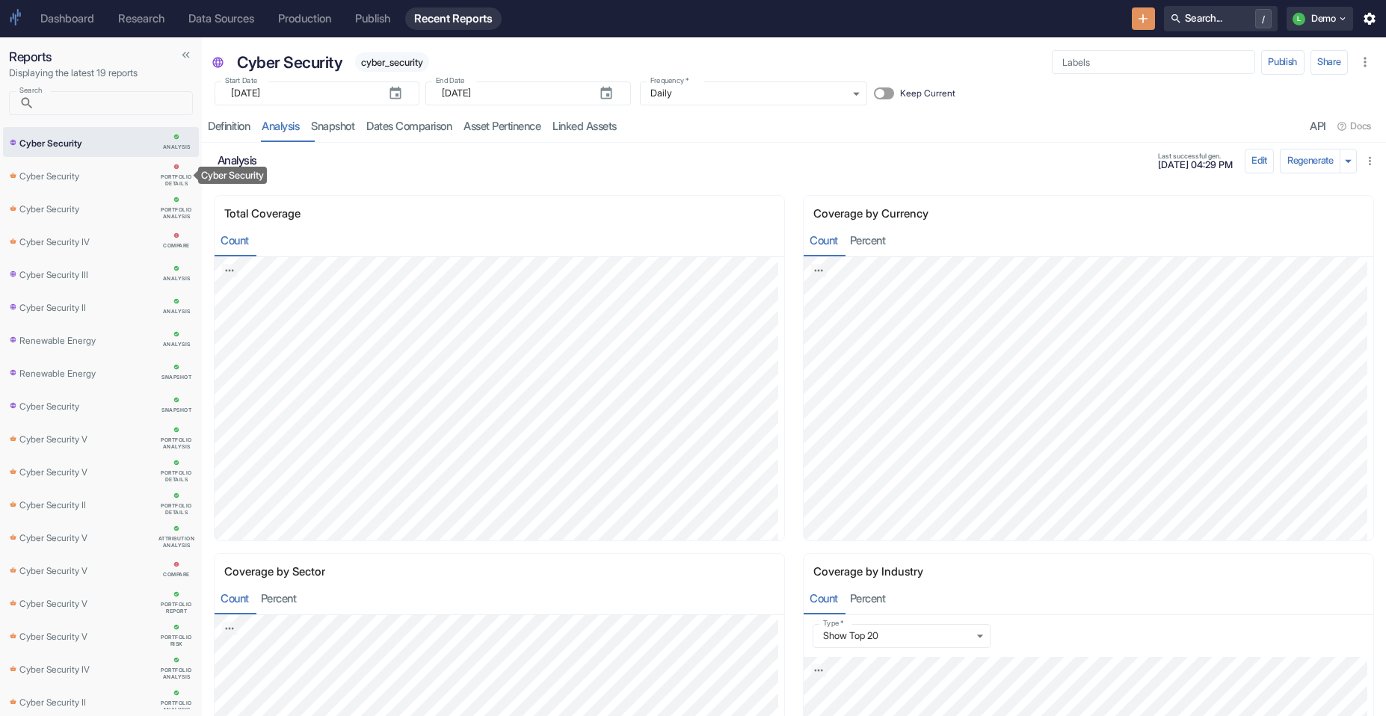
click at [72, 184] on link "Cyber Security Portfolio Details" at bounding box center [101, 175] width 196 height 30
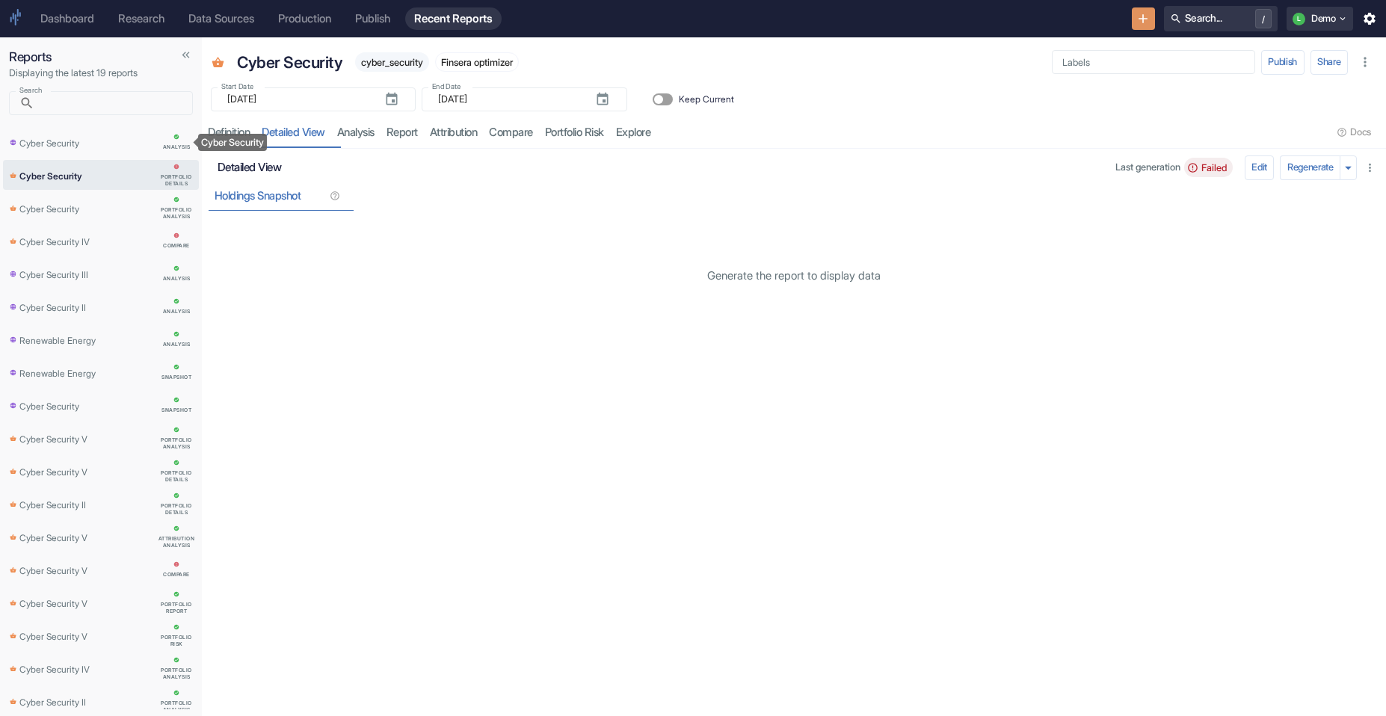
click at [93, 144] on div "Cyber Security" at bounding box center [82, 143] width 145 height 16
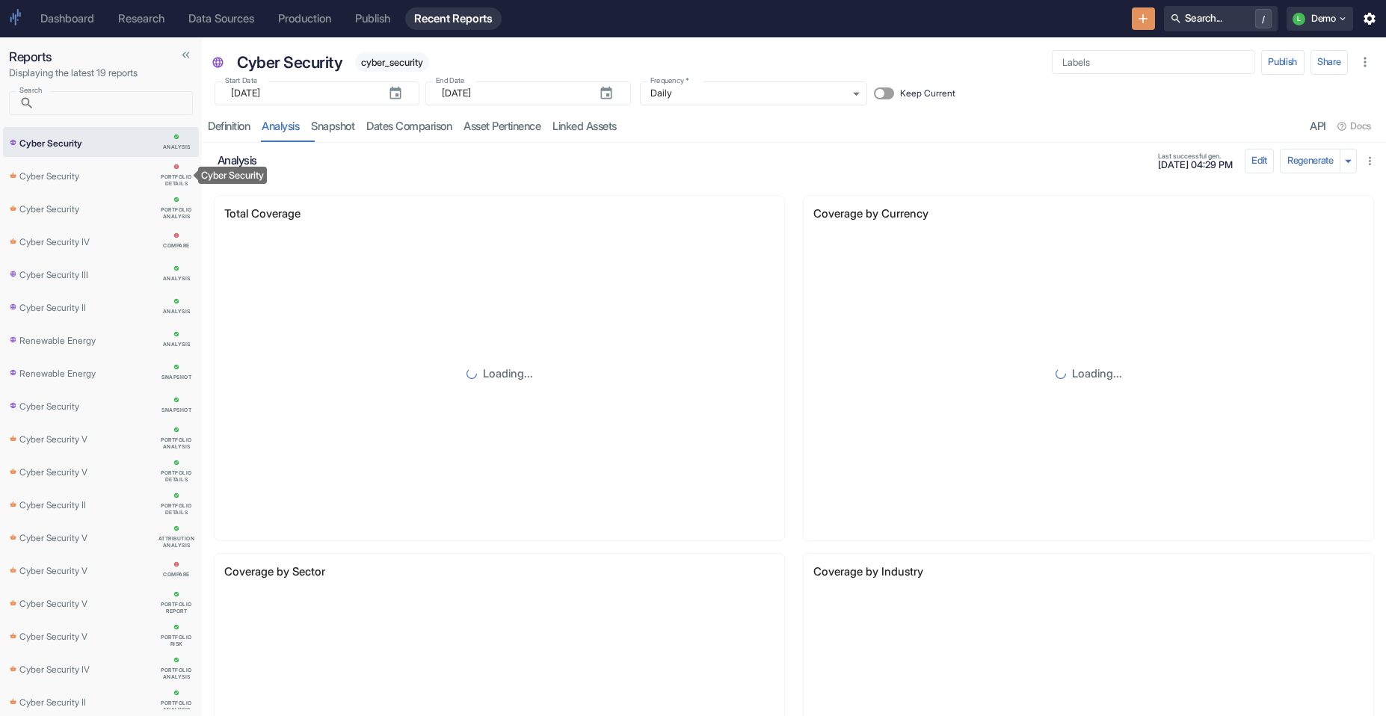
click at [51, 177] on p "Cyber Security" at bounding box center [49, 175] width 60 height 16
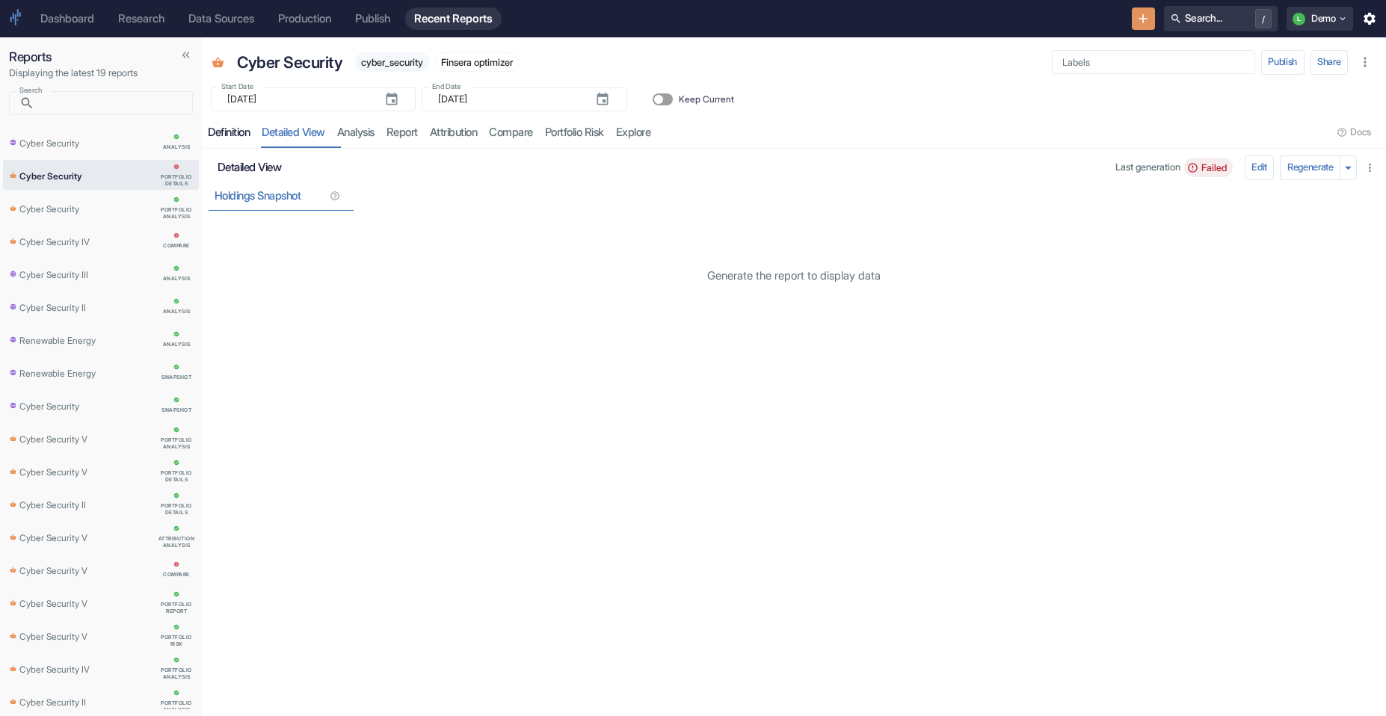
click at [234, 136] on div "Definition" at bounding box center [229, 133] width 42 height 14
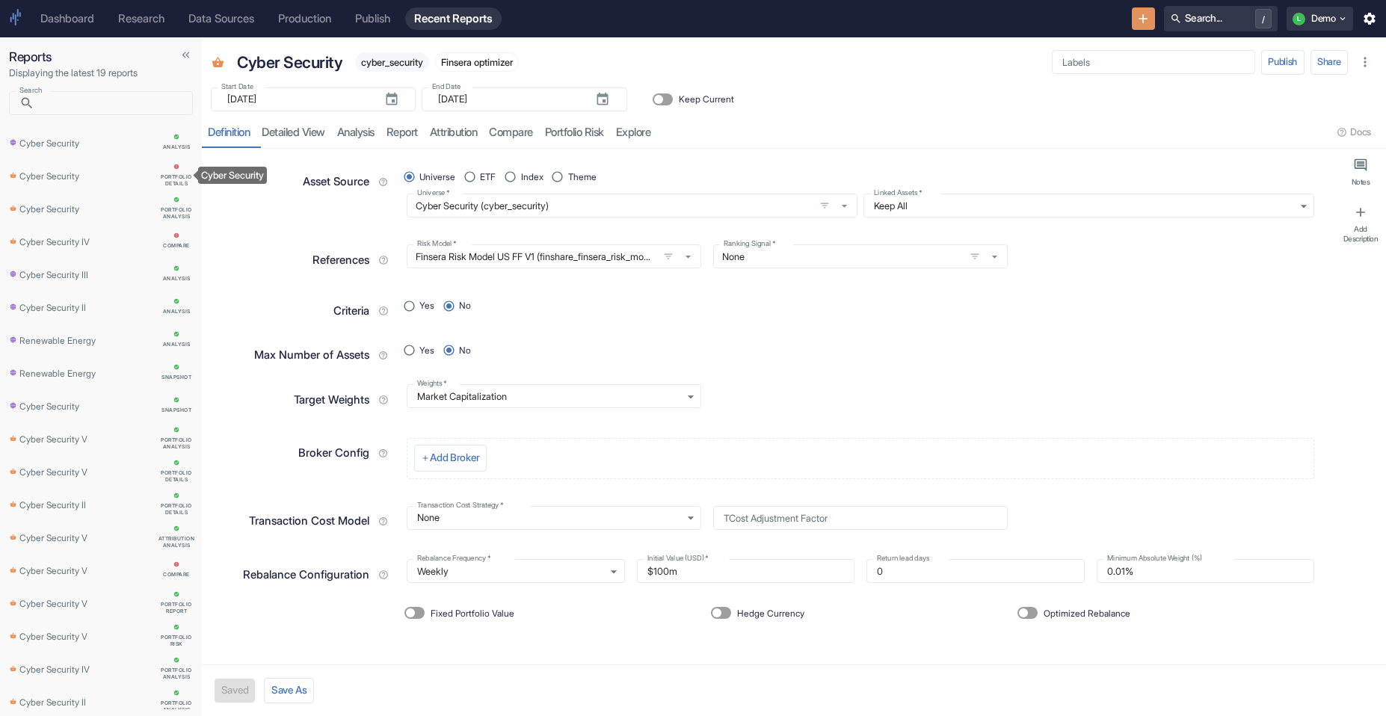
click at [89, 180] on div "Cyber Security" at bounding box center [82, 175] width 145 height 16
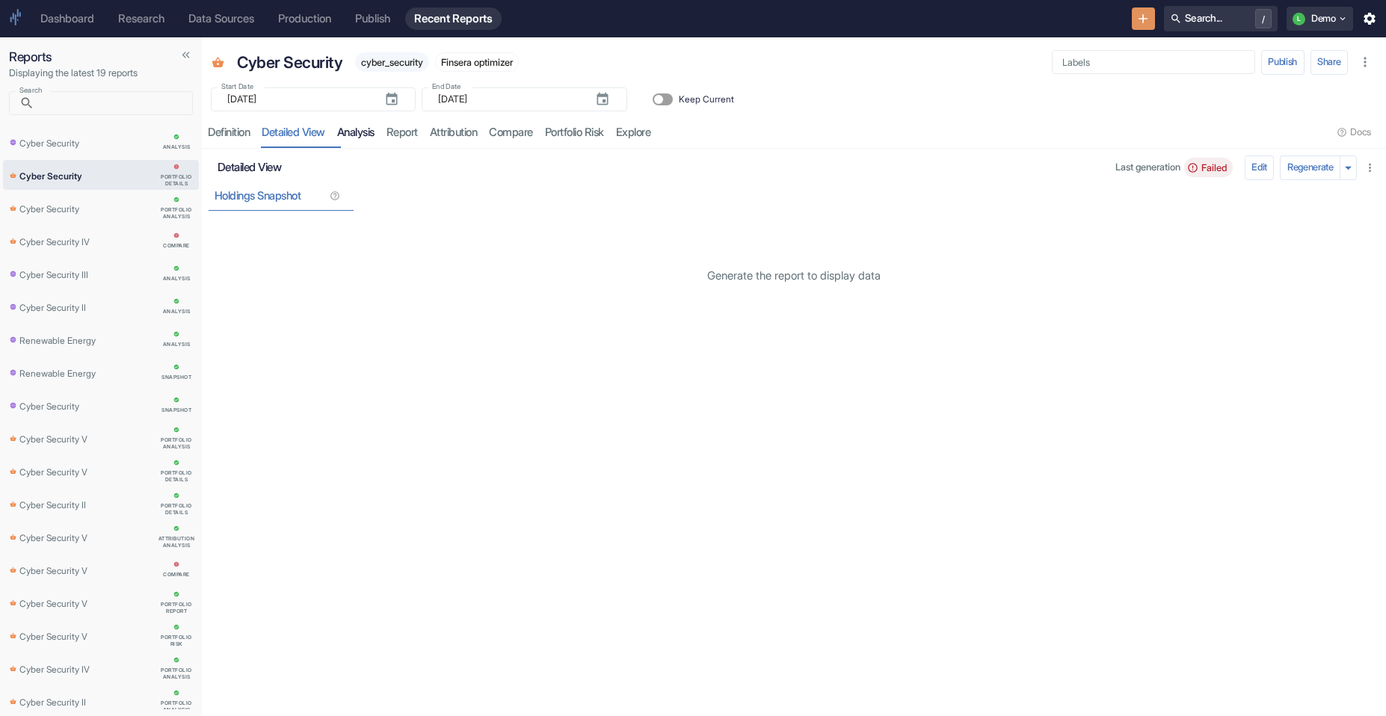
click at [380, 138] on link "analysis" at bounding box center [355, 132] width 49 height 31
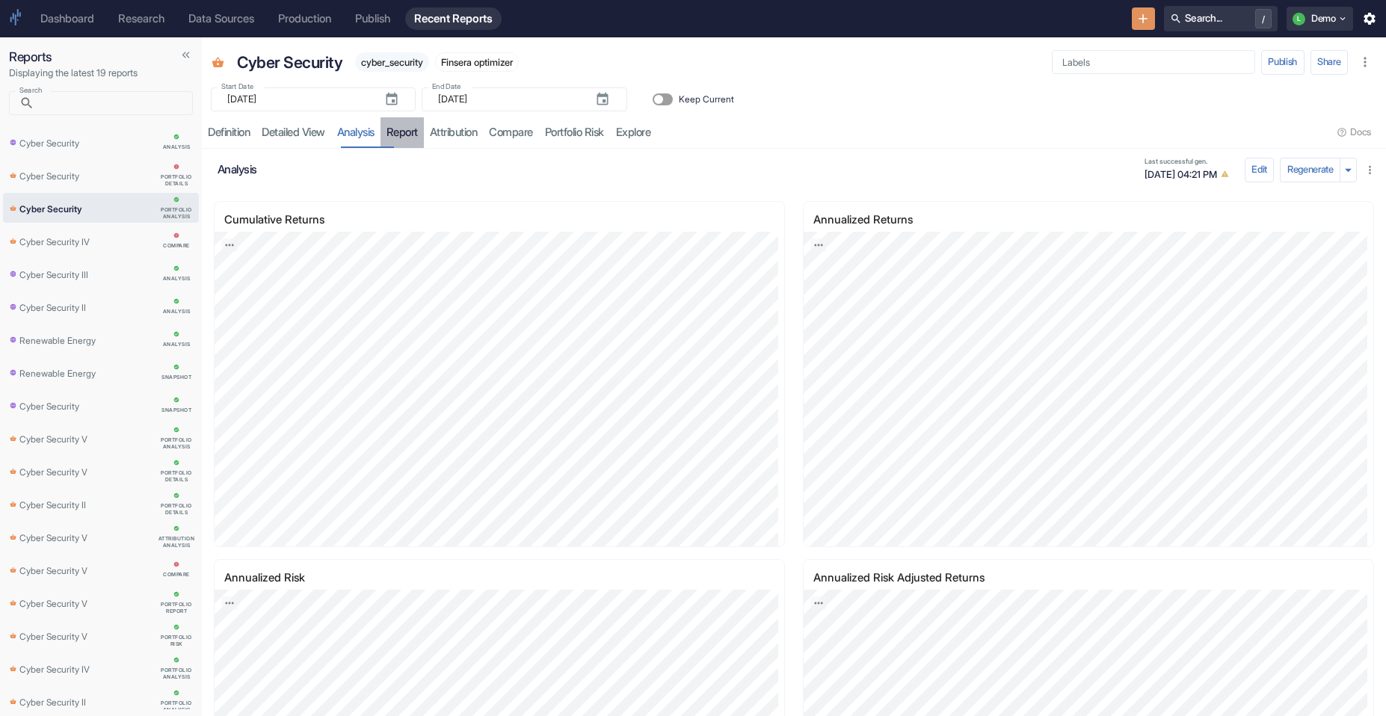
click at [414, 134] on link "report" at bounding box center [401, 132] width 43 height 31
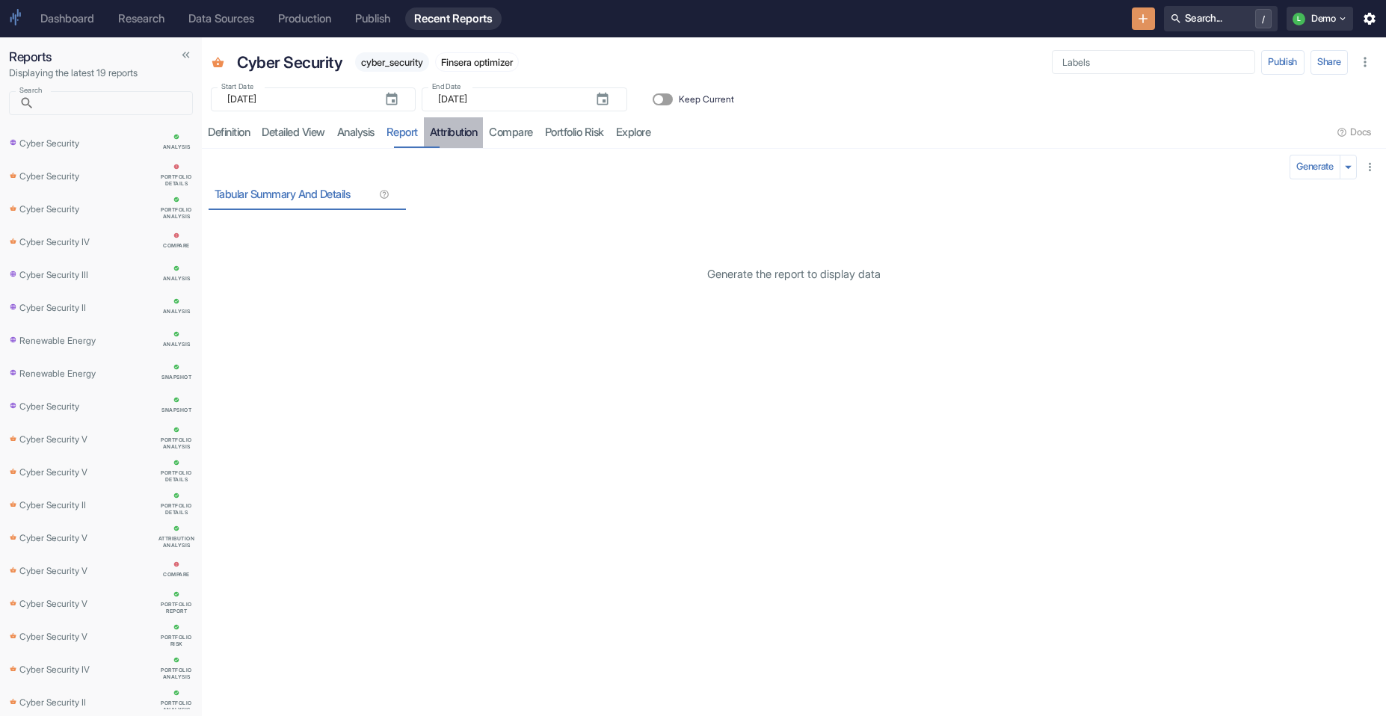
click at [463, 132] on link "attribution" at bounding box center [454, 132] width 60 height 31
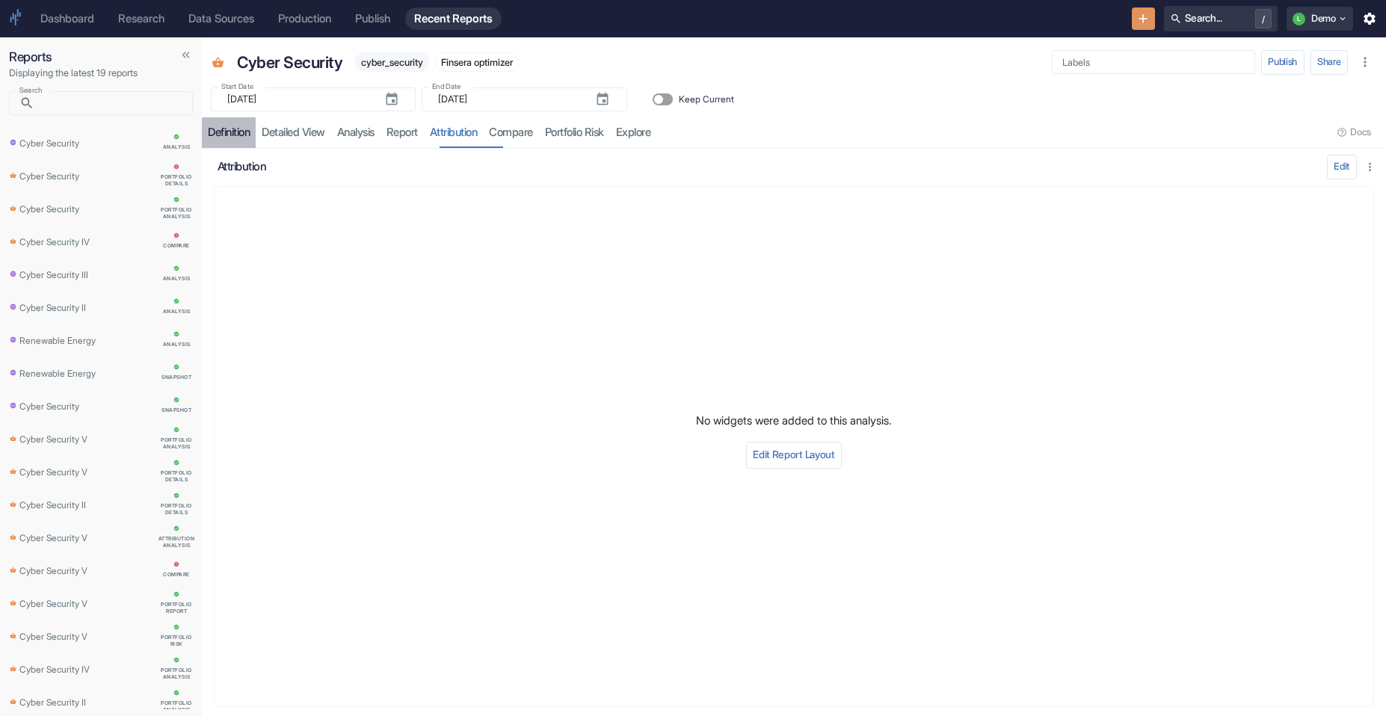
click at [241, 133] on div "Definition" at bounding box center [229, 133] width 42 height 14
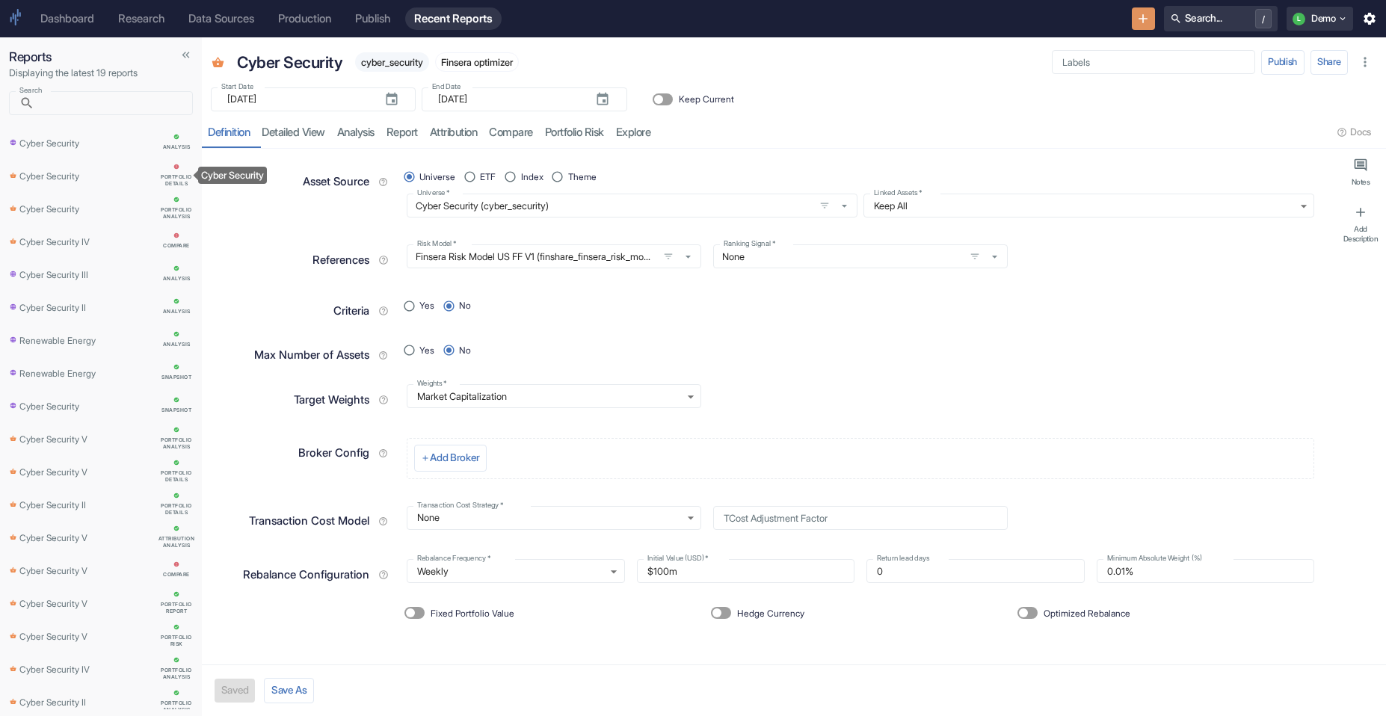
click at [83, 180] on div "Cyber Security" at bounding box center [82, 175] width 145 height 16
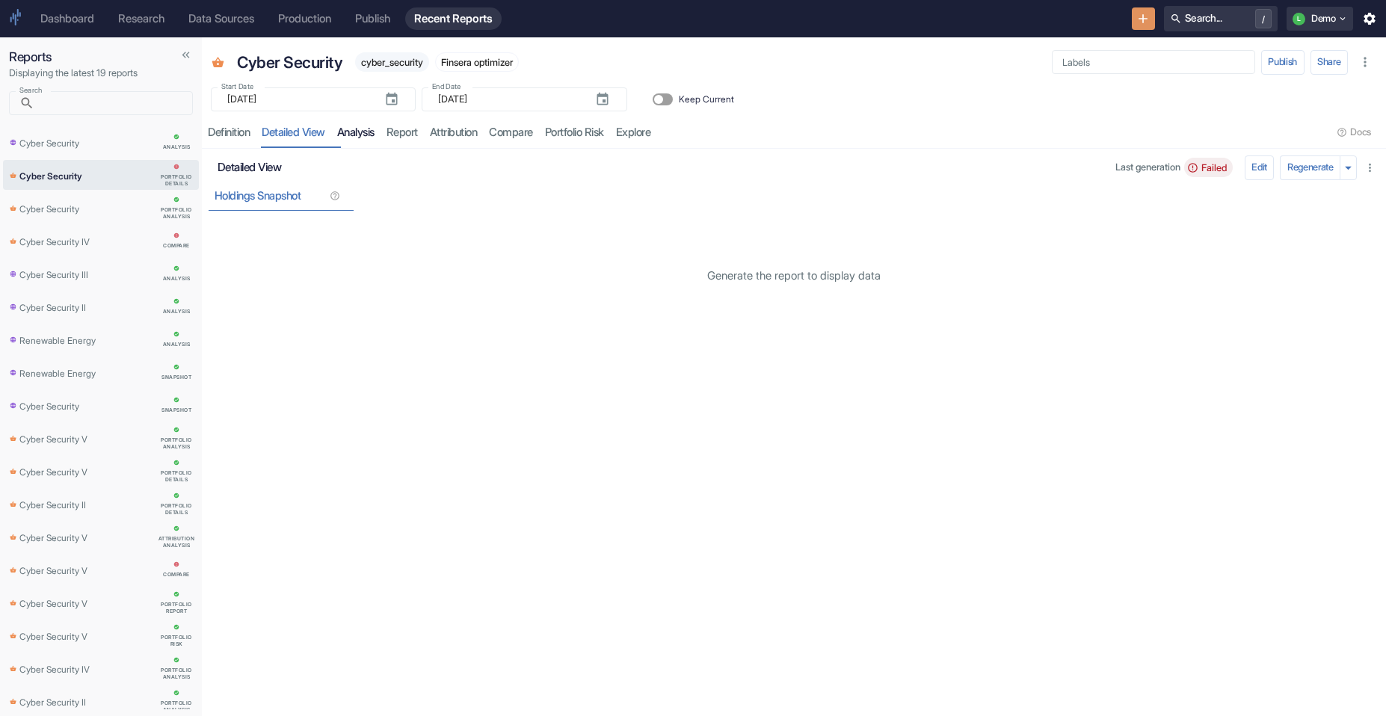
click at [380, 144] on link "analysis" at bounding box center [355, 132] width 49 height 31
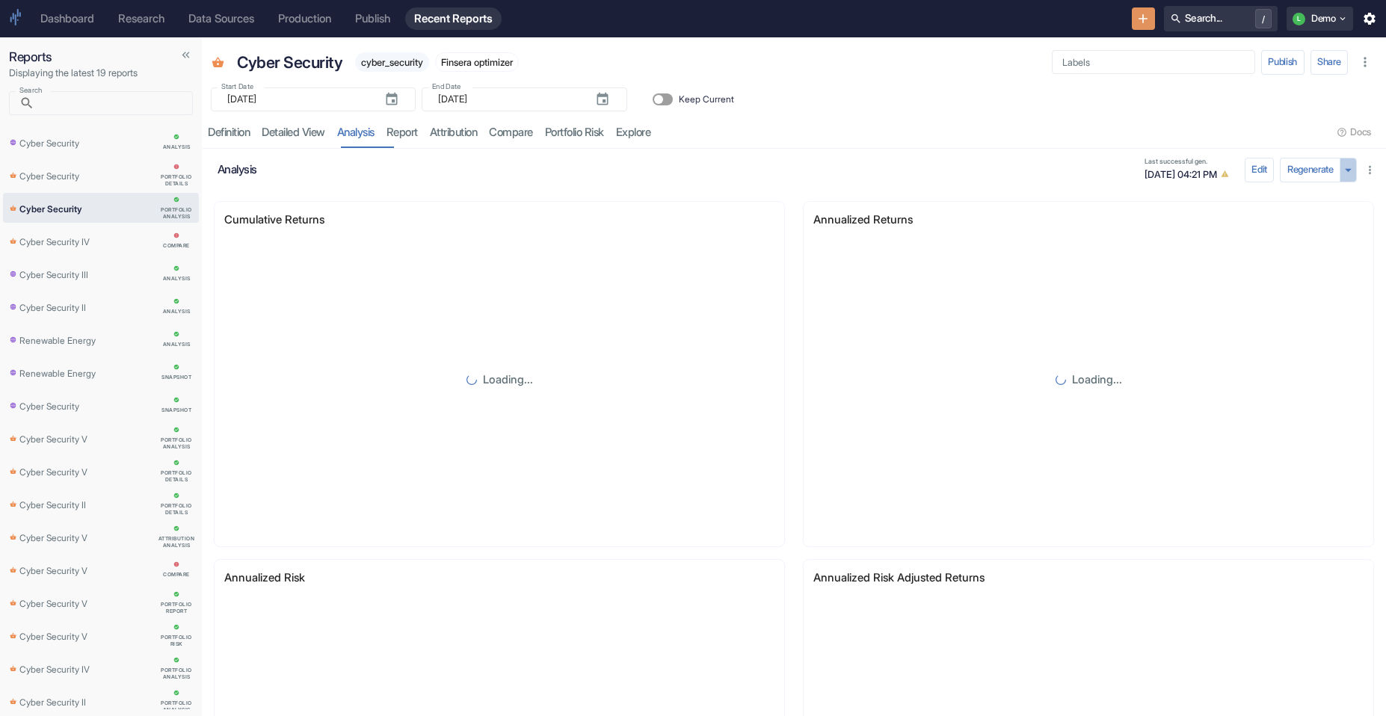
click at [1340, 164] on icon "button" at bounding box center [1347, 169] width 15 height 15
click at [1315, 199] on li "Regenerate ignoring cache" at bounding box center [1302, 198] width 125 height 20
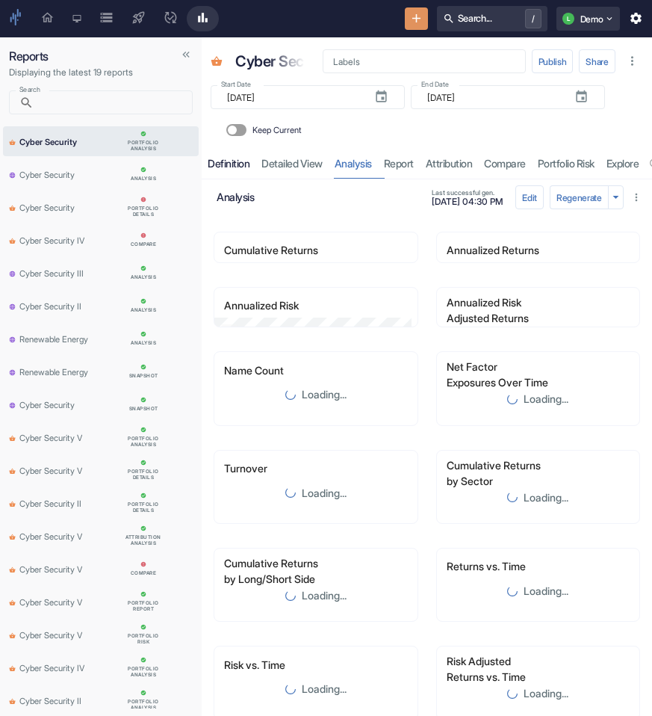
click at [233, 170] on div "Definition" at bounding box center [229, 163] width 42 height 13
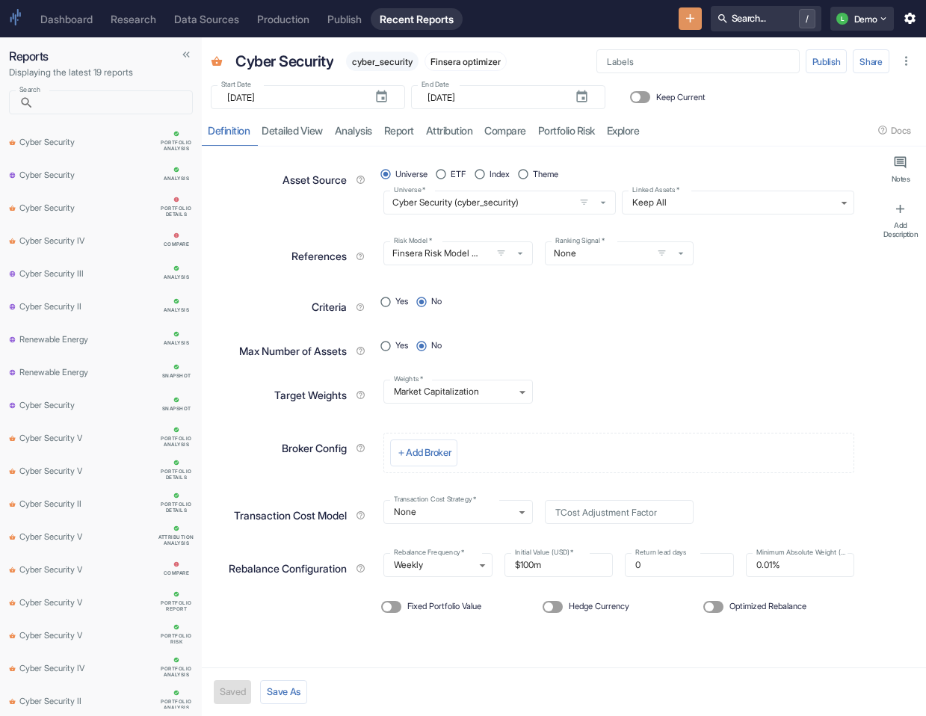
type textarea "x"
radio input "true"
click at [387, 306] on input "Yes" at bounding box center [385, 302] width 20 height 20
radio input "true"
radio input "false"
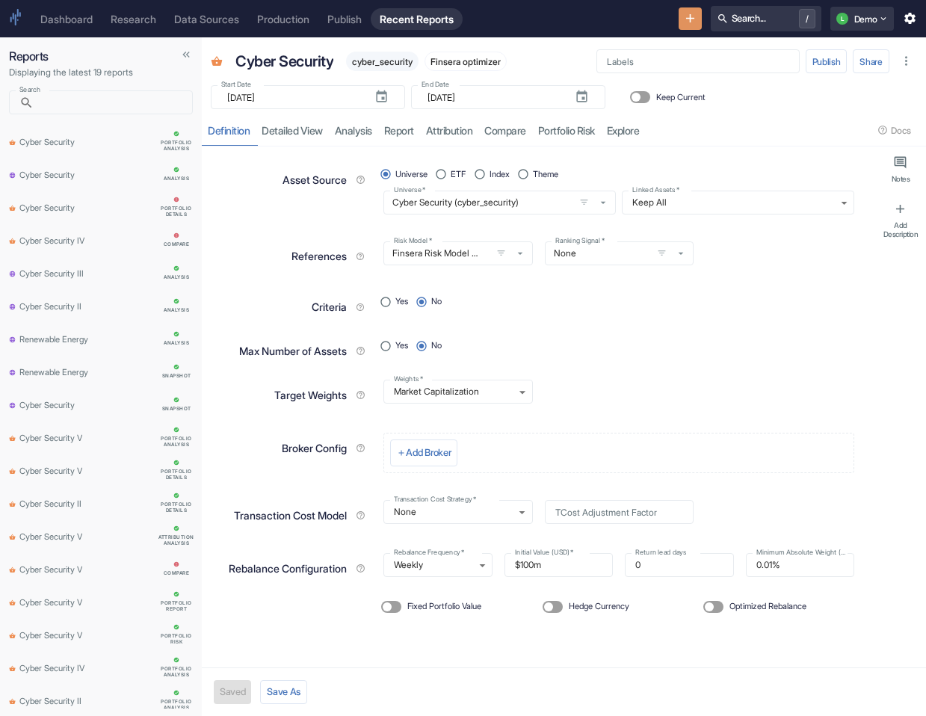
radio input "false"
type textarea "x"
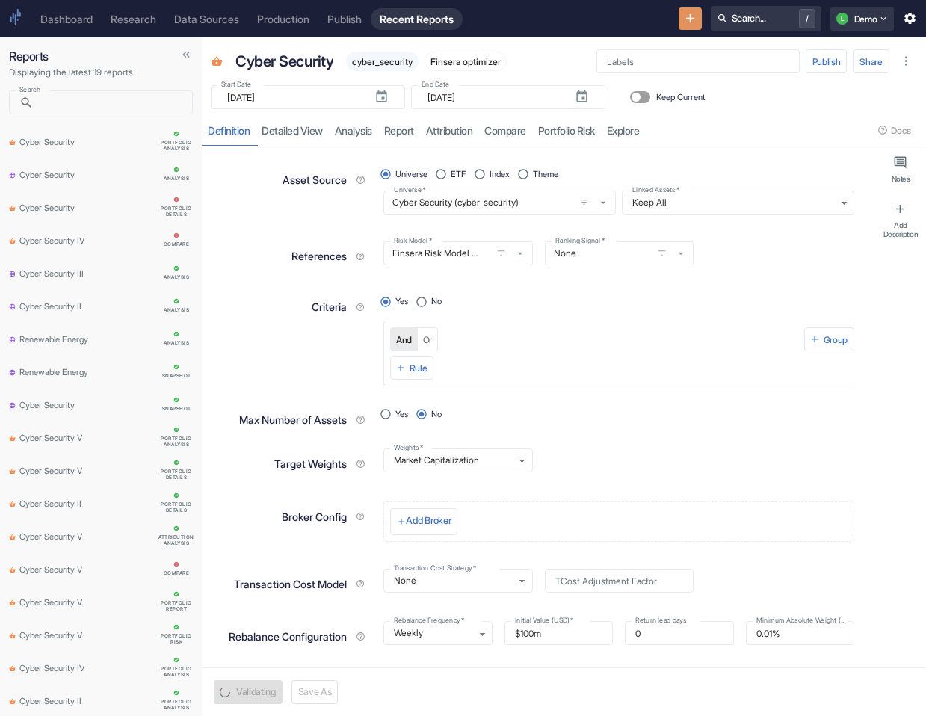
radio input "true"
click at [436, 298] on span "No" at bounding box center [436, 301] width 10 height 13
click at [432, 298] on input "No" at bounding box center [422, 302] width 20 height 20
radio input "false"
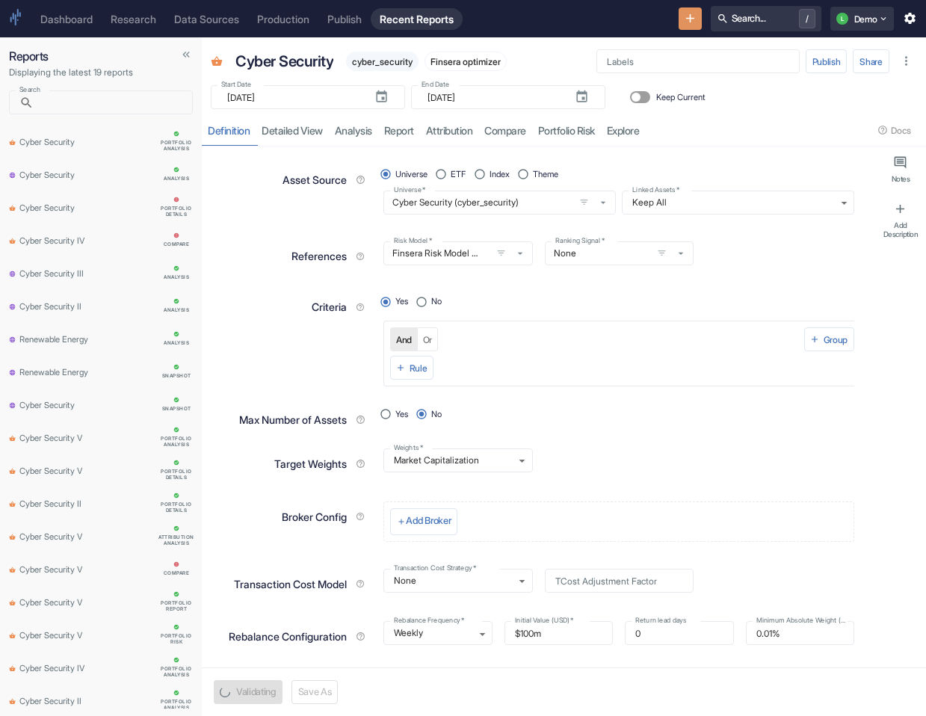
radio input "true"
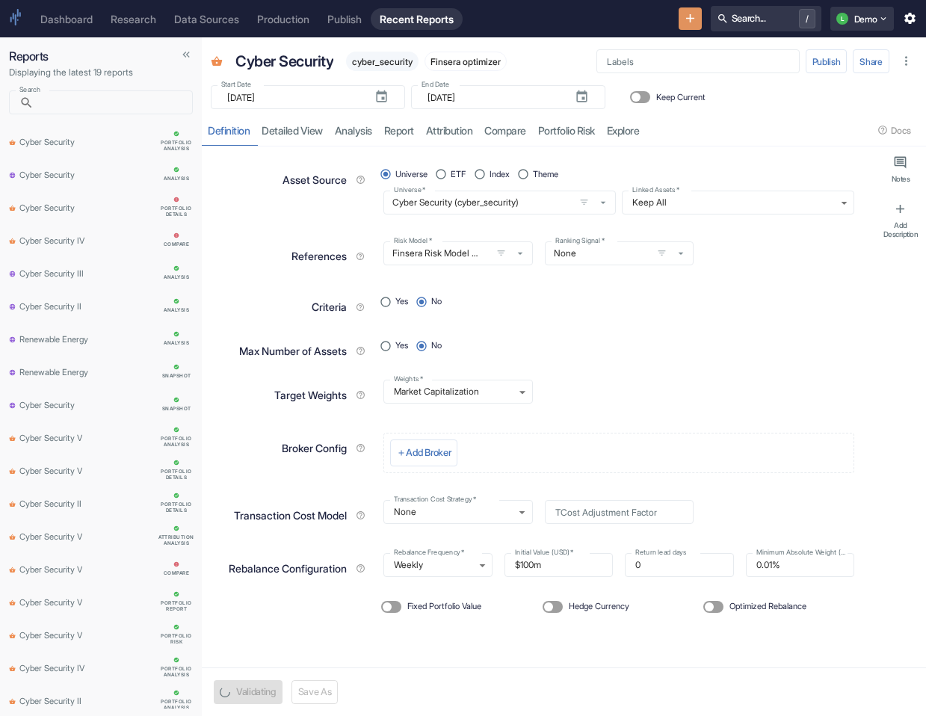
radio input "true"
type textarea "x"
radio input "true"
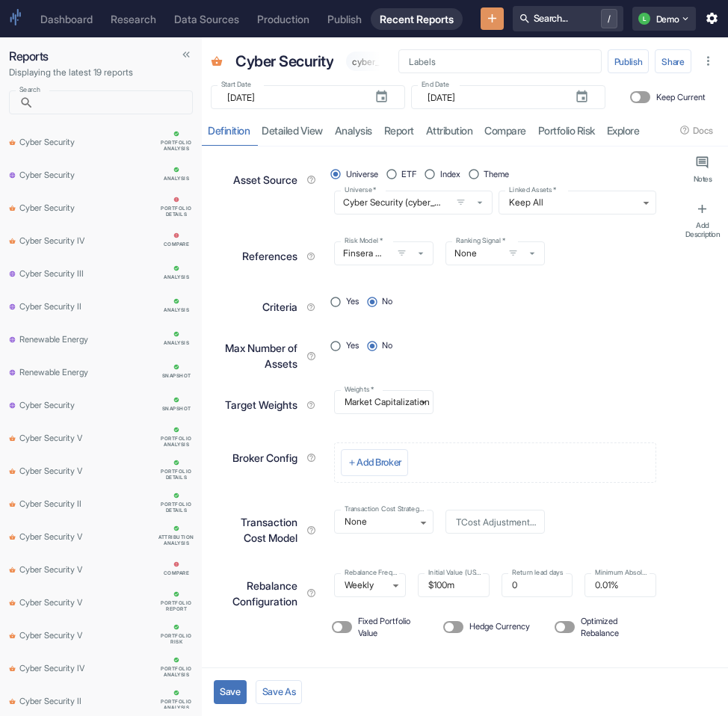
click at [236, 694] on button "Save" at bounding box center [230, 692] width 33 height 24
type textarea "x"
radio input "true"
type textarea "x"
click at [358, 146] on link "analysis" at bounding box center [353, 130] width 49 height 31
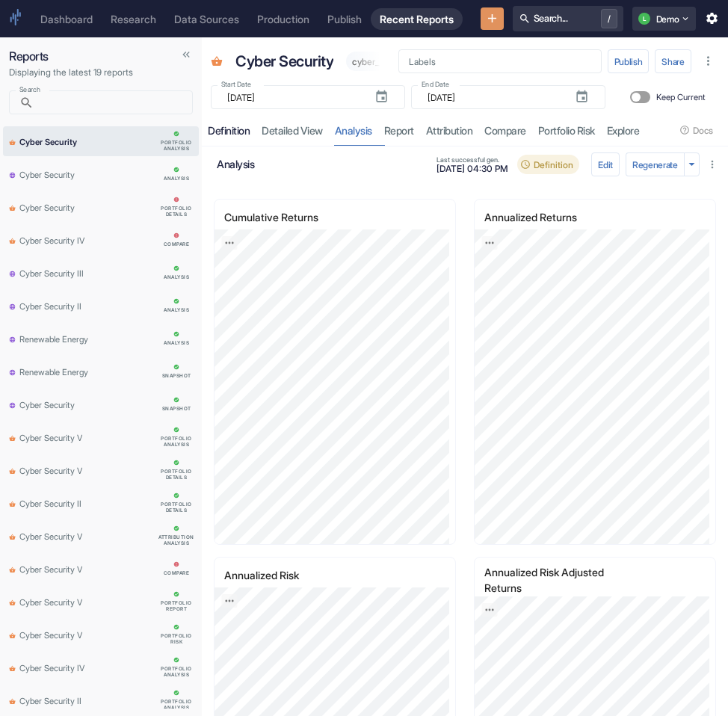
click at [241, 146] on link "Definition" at bounding box center [229, 130] width 54 height 31
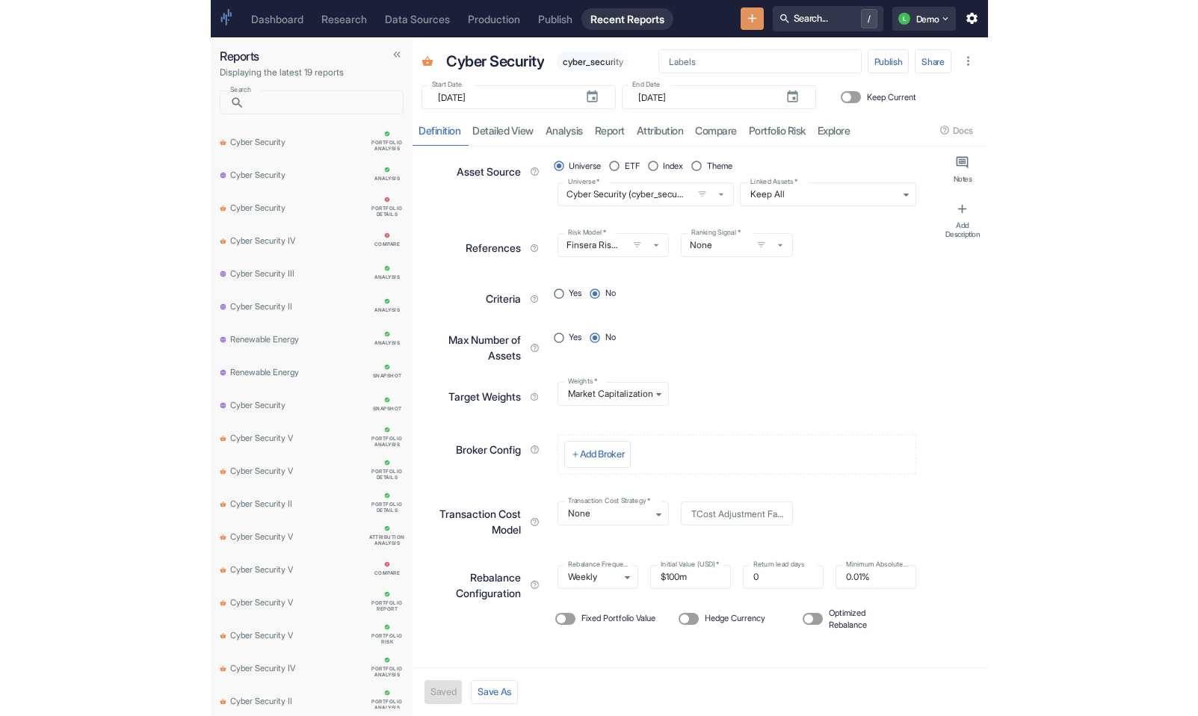
scroll to position [63, 0]
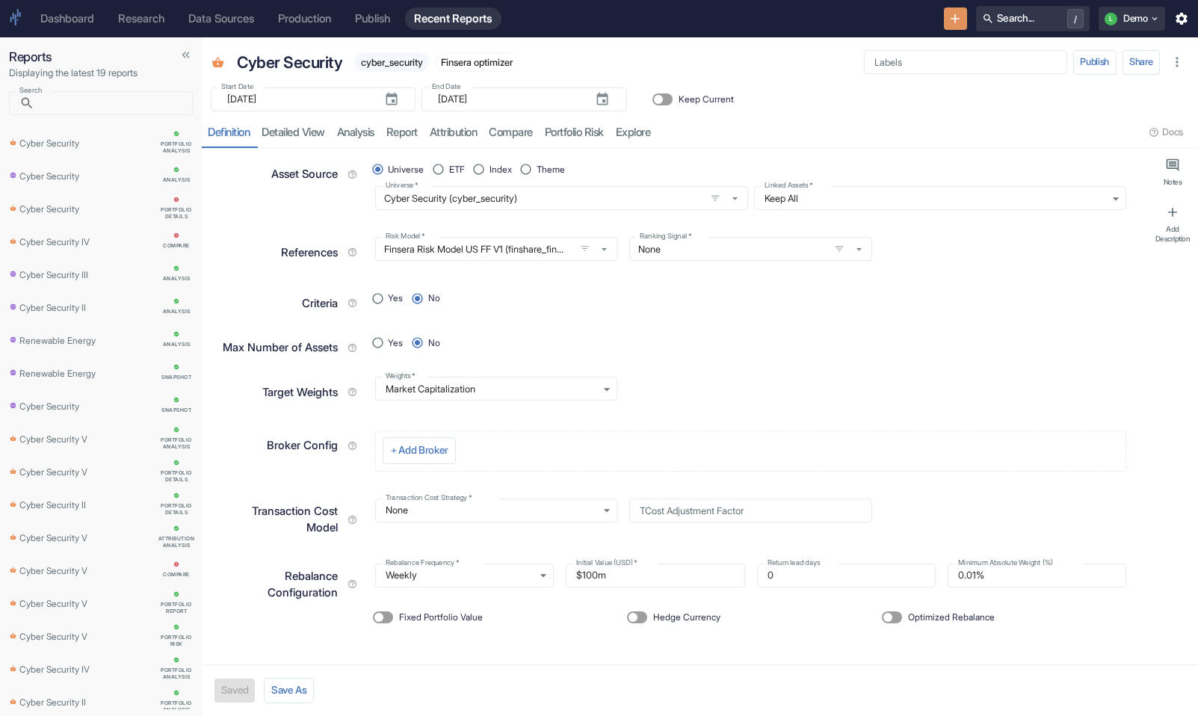
type textarea "x"
click at [929, 616] on span "Optimized Rebalance" at bounding box center [951, 616] width 87 height 13
click at [906, 616] on input "Optimized Rebalance" at bounding box center [888, 617] width 36 height 12
checkbox input "true"
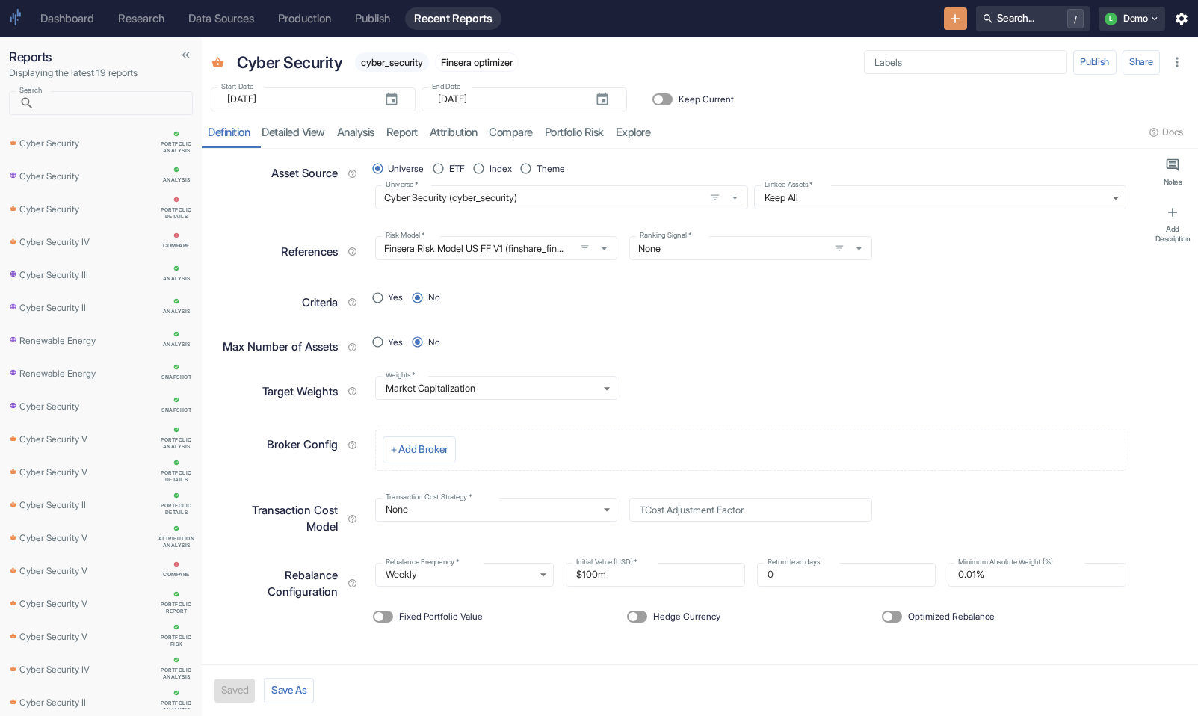
radio input "true"
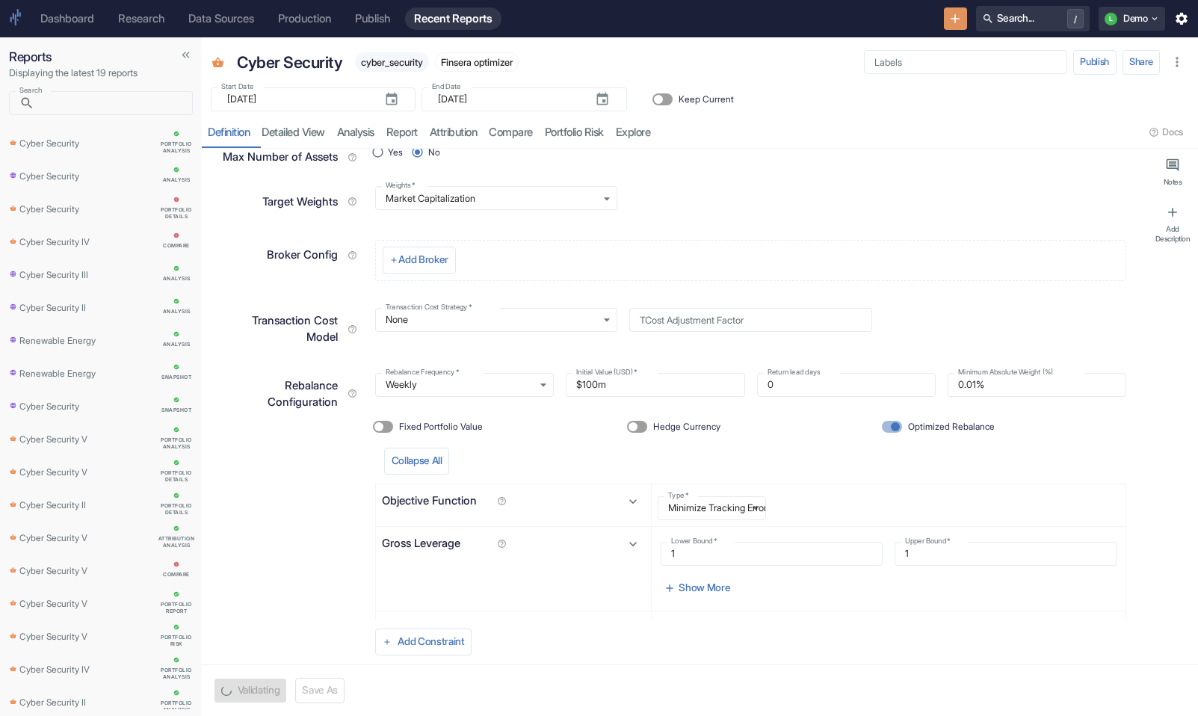
scroll to position [354, 0]
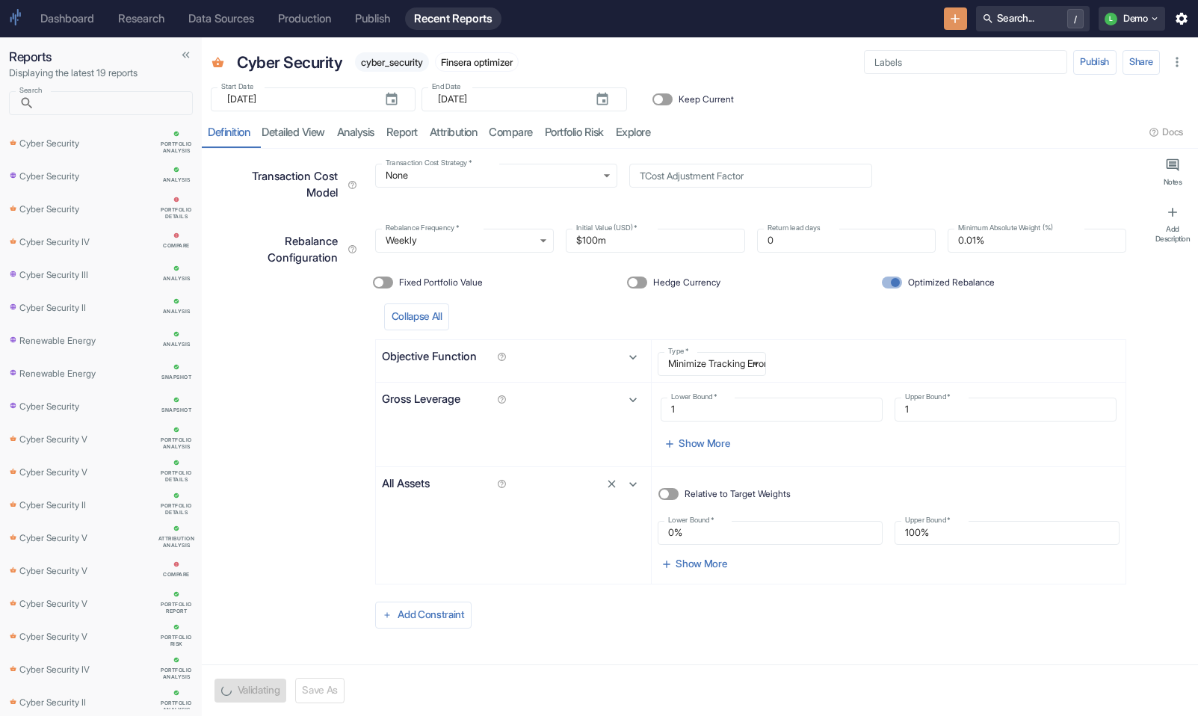
type textarea "x"
click at [934, 278] on span "Optimized Rebalance" at bounding box center [951, 282] width 87 height 13
click at [913, 278] on input "Optimized Rebalance" at bounding box center [895, 283] width 36 height 12
checkbox input "false"
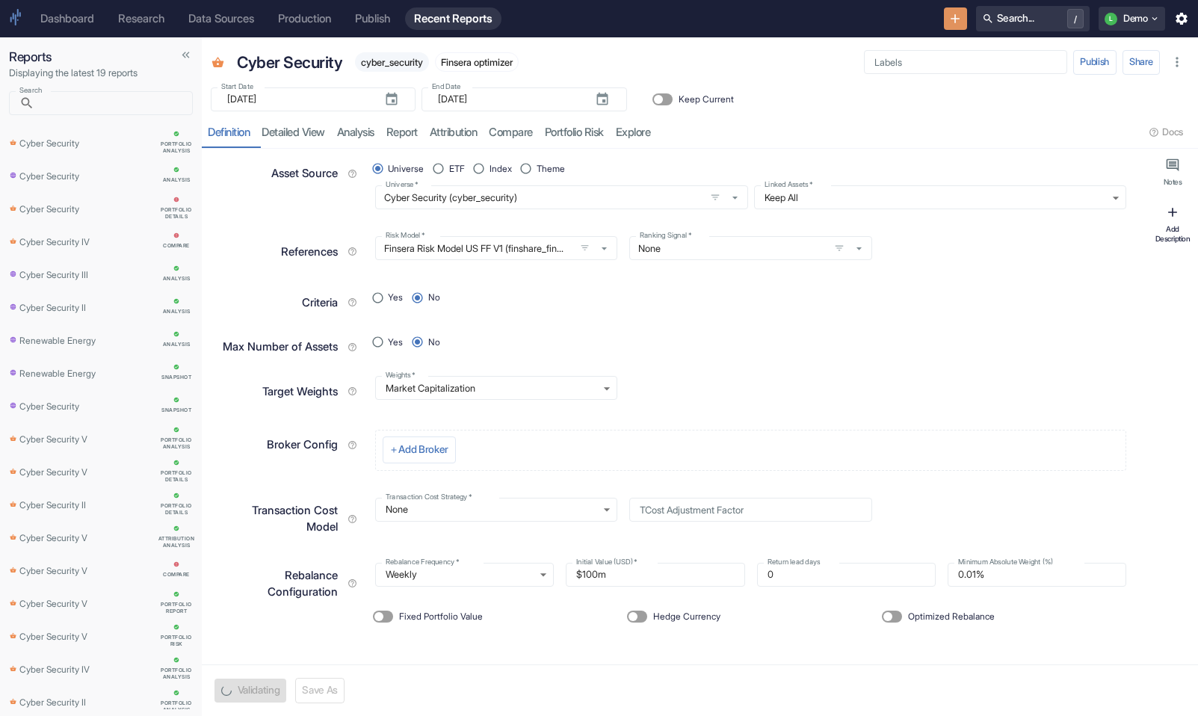
type textarea "x"
click at [942, 611] on span "Optimized Rebalance" at bounding box center [951, 616] width 87 height 13
click at [906, 611] on input "Optimized Rebalance" at bounding box center [888, 617] width 36 height 12
checkbox input "true"
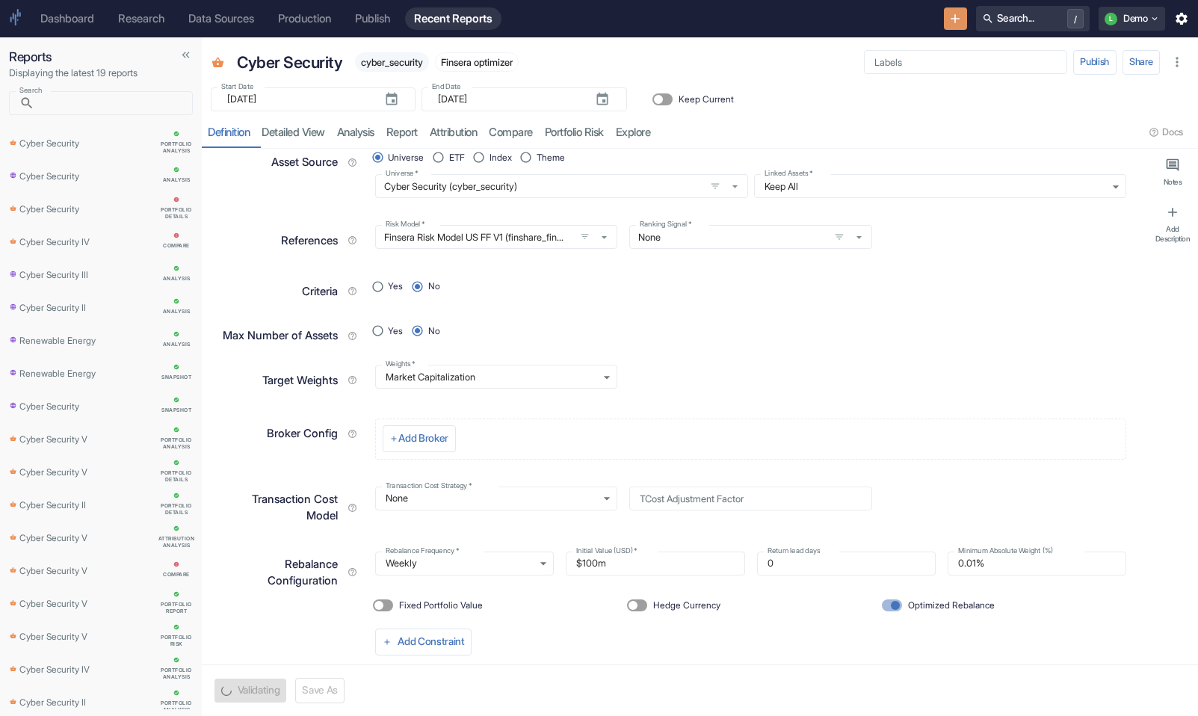
scroll to position [354, 0]
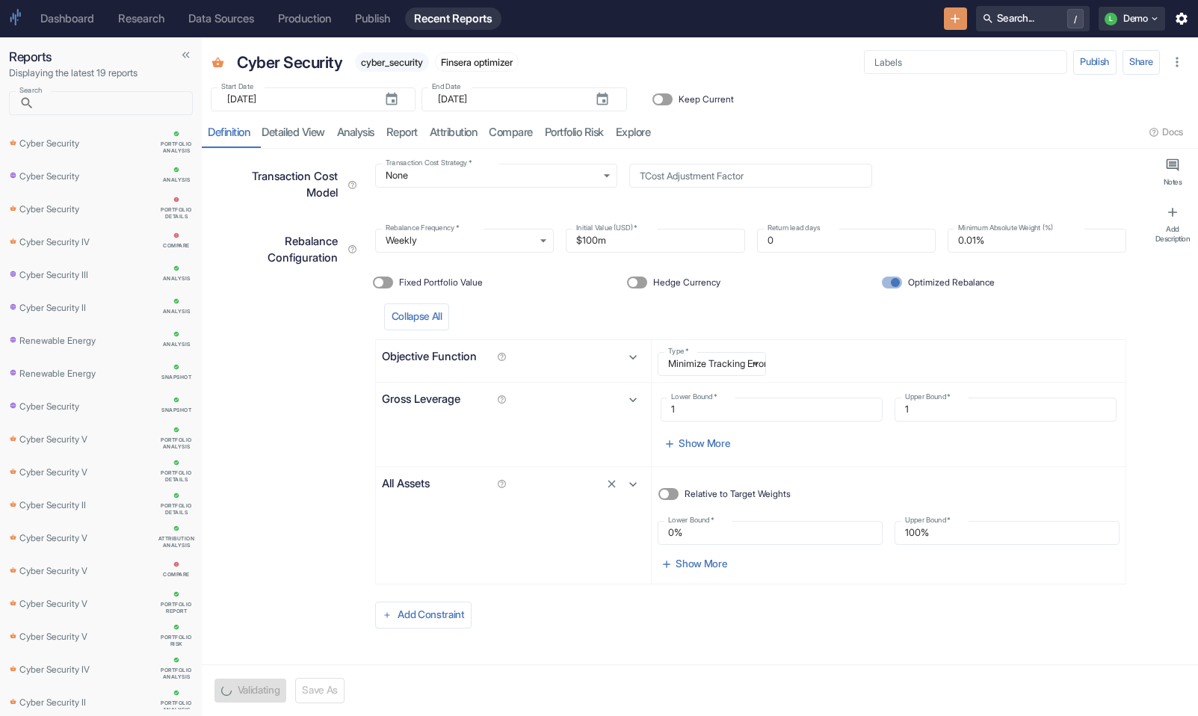
type textarea "x"
drag, startPoint x: 910, startPoint y: 533, endPoint x: 860, endPoint y: 525, distance: 50.7
click at [860, 525] on div "Lower Bound   * 0% Lower Bound   * Upper Bound   * 100% Upper Bound   *" at bounding box center [883, 527] width 474 height 36
drag, startPoint x: 914, startPoint y: 527, endPoint x: 897, endPoint y: 527, distance: 17.2
click at [897, 527] on input "100%" at bounding box center [1007, 533] width 225 height 24
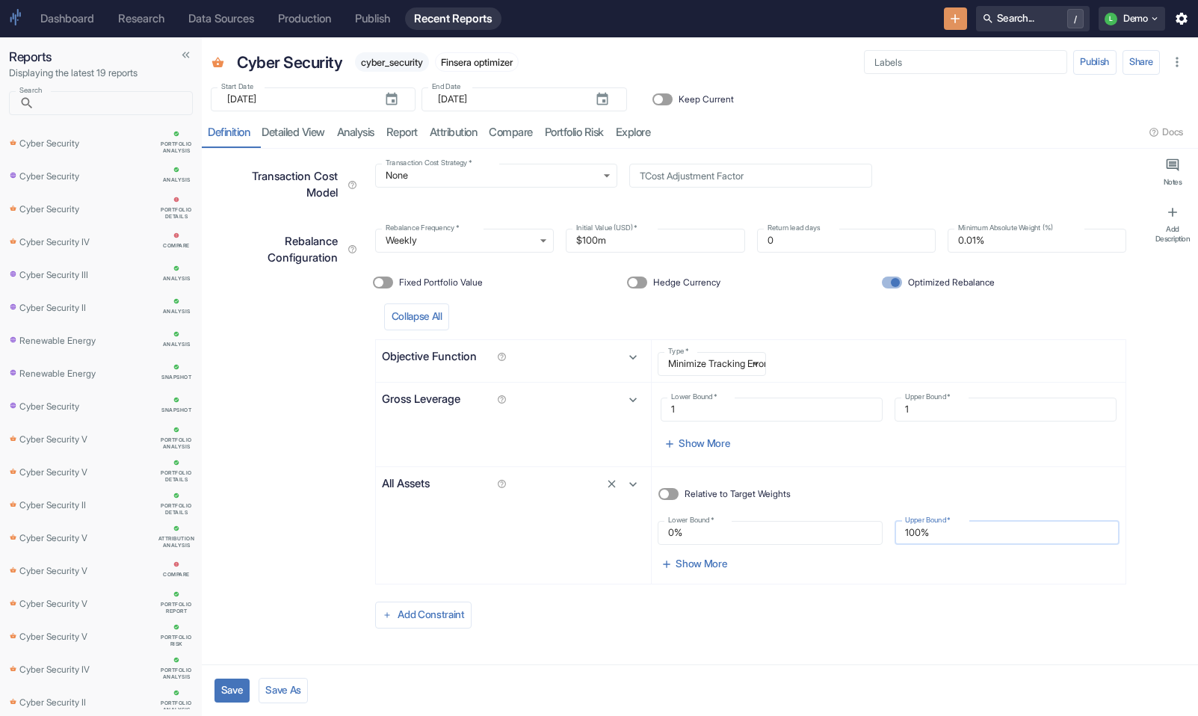
type input "10%"
type textarea "x"
type input "0%"
type textarea "x"
type input "20%"
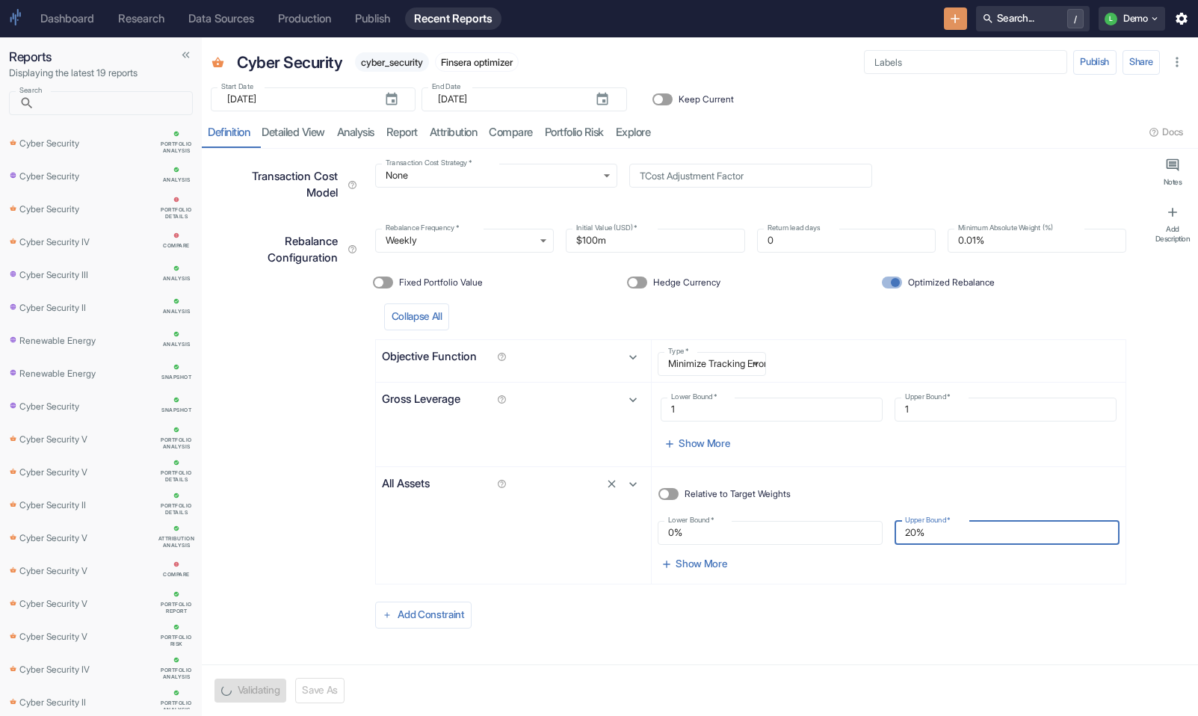
type textarea "x"
type input "20%"
click at [510, 404] on button "button" at bounding box center [502, 400] width 22 height 22
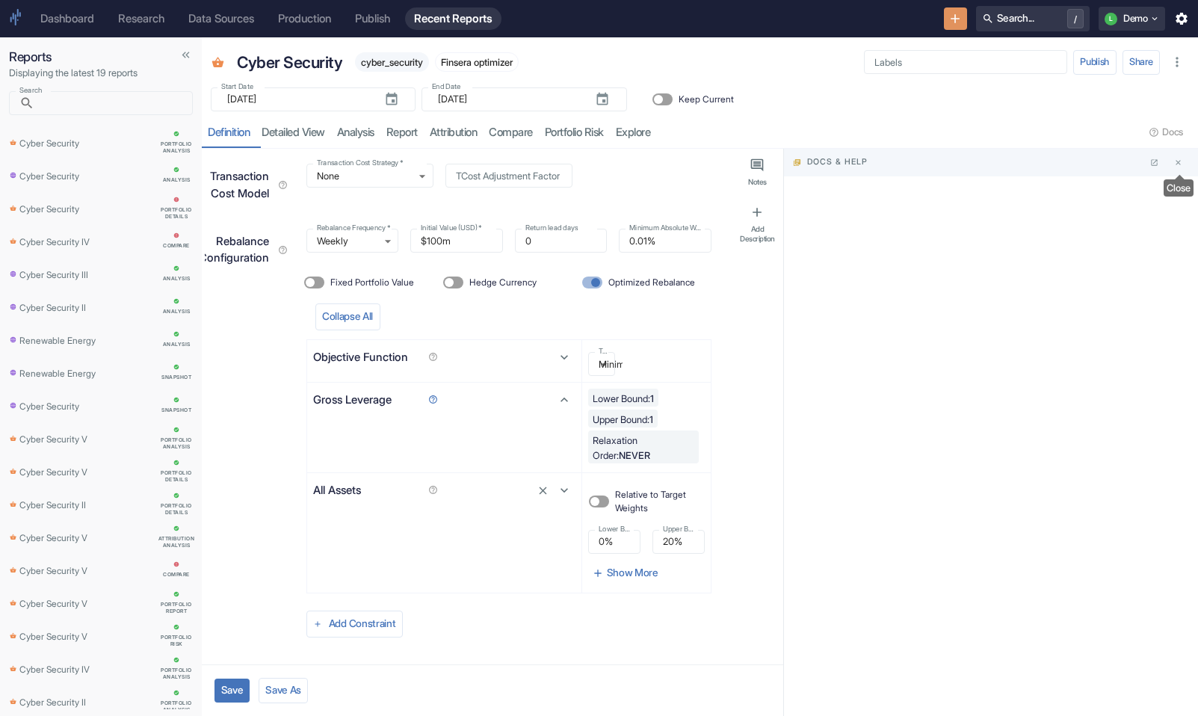
click at [1178, 165] on icon "Close" at bounding box center [1178, 162] width 8 height 8
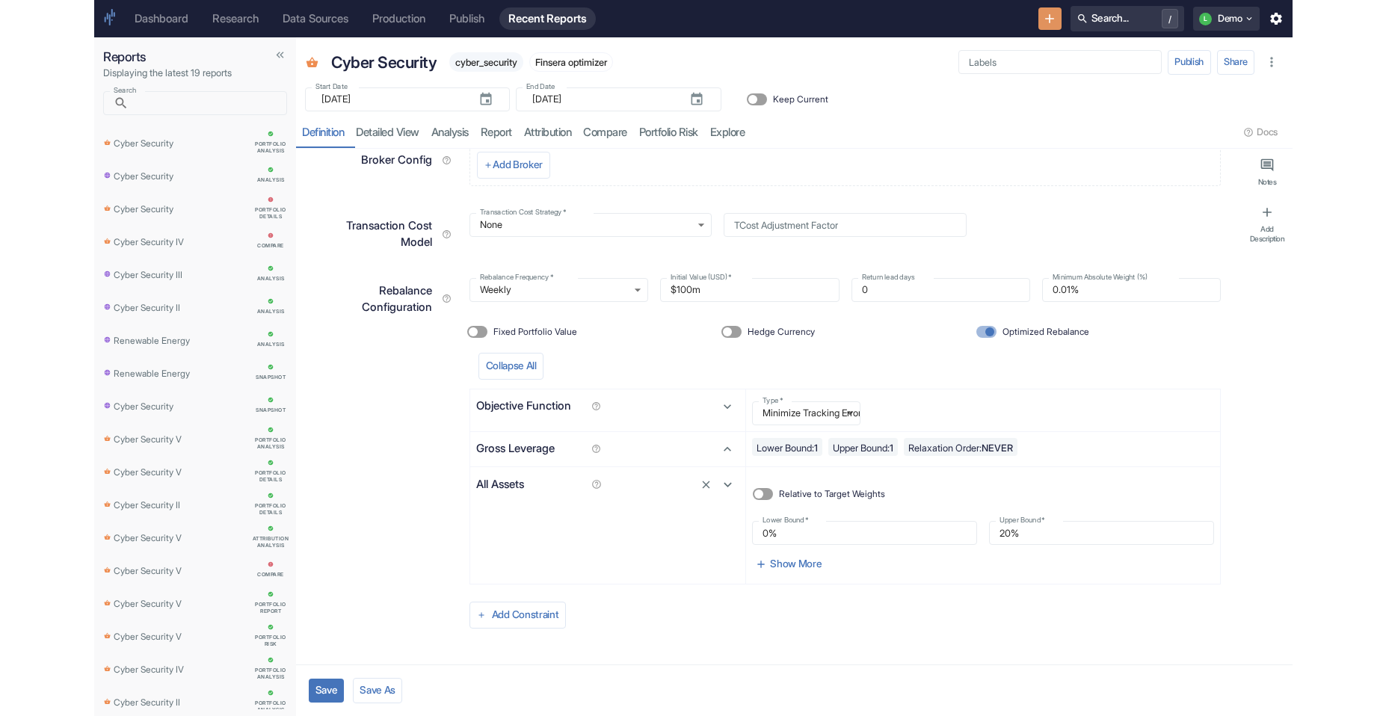
scroll to position [304, 0]
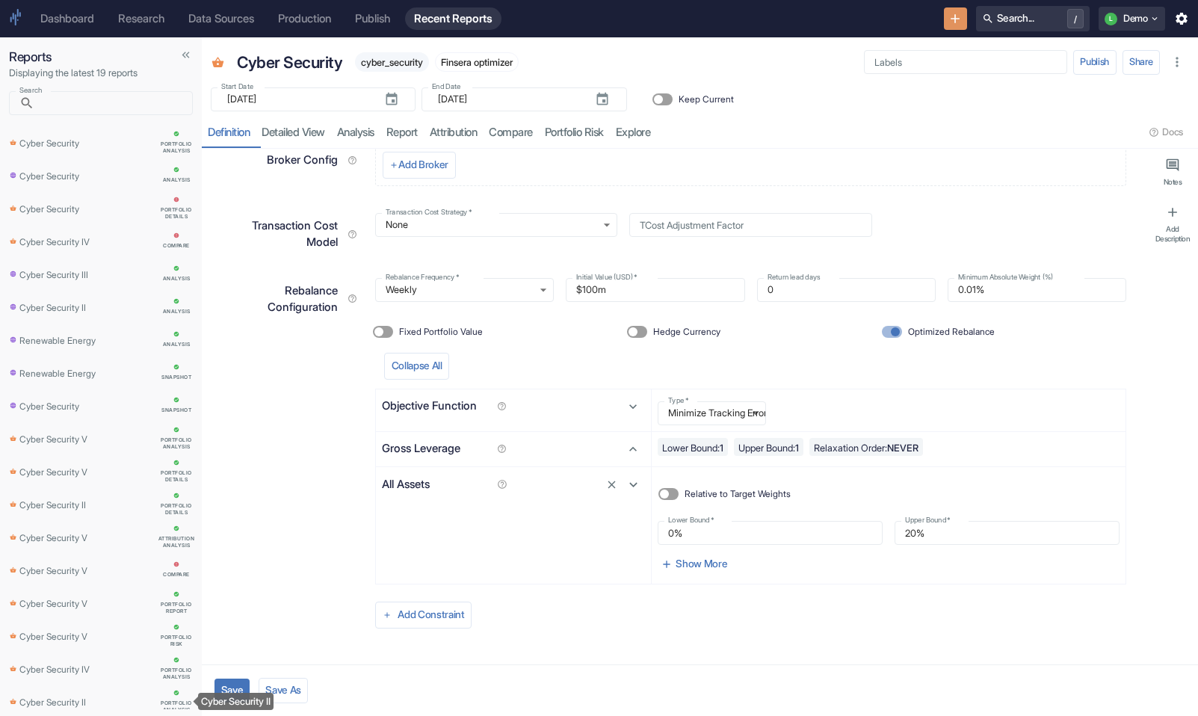
click at [238, 698] on div "Cyber Security II" at bounding box center [235, 701] width 75 height 17
click at [236, 688] on button "Save" at bounding box center [232, 691] width 35 height 24
type textarea "x"
click at [380, 133] on link "analysis" at bounding box center [355, 132] width 49 height 31
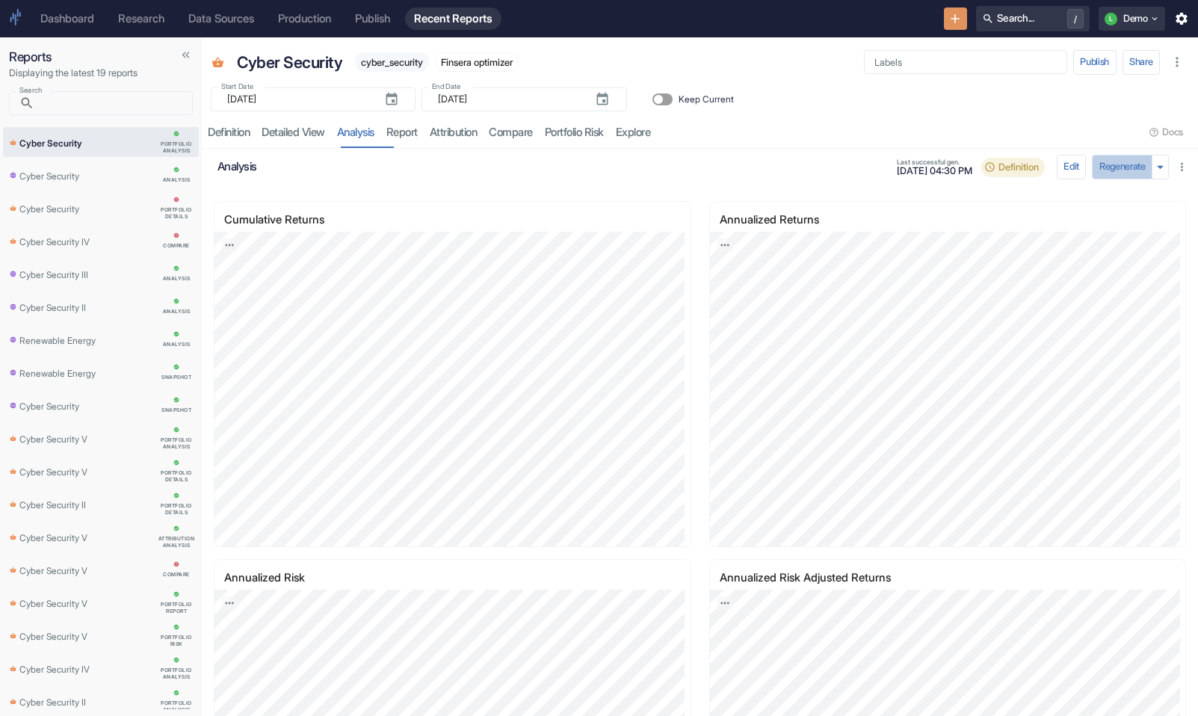
click at [1120, 164] on button "Regenerate" at bounding box center [1122, 167] width 61 height 24
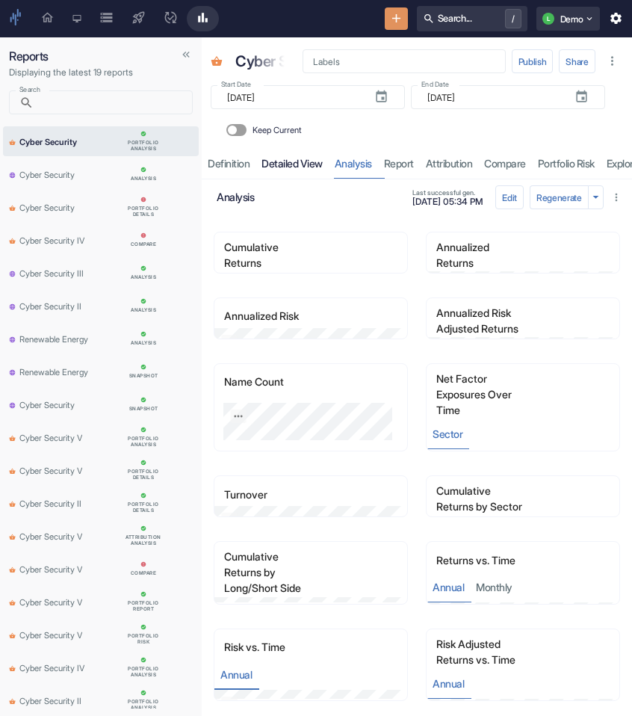
click at [294, 168] on link "detailed view" at bounding box center [292, 163] width 73 height 31
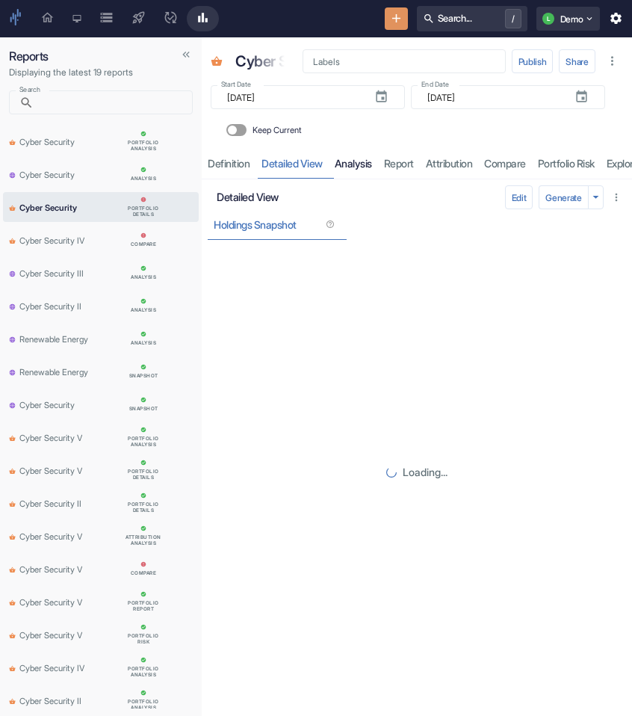
click at [368, 179] on link "analysis" at bounding box center [353, 163] width 49 height 31
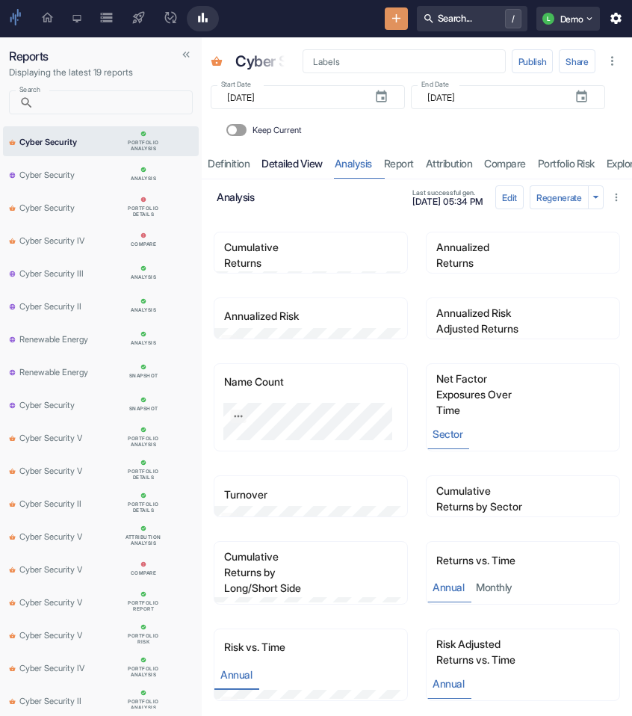
click at [286, 170] on link "detailed view" at bounding box center [292, 163] width 73 height 31
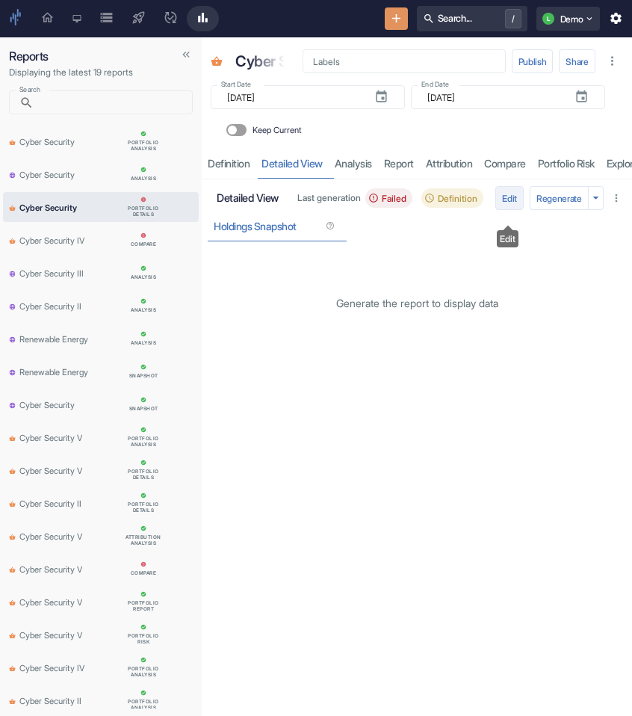
click at [505, 201] on button "Edit" at bounding box center [510, 198] width 28 height 24
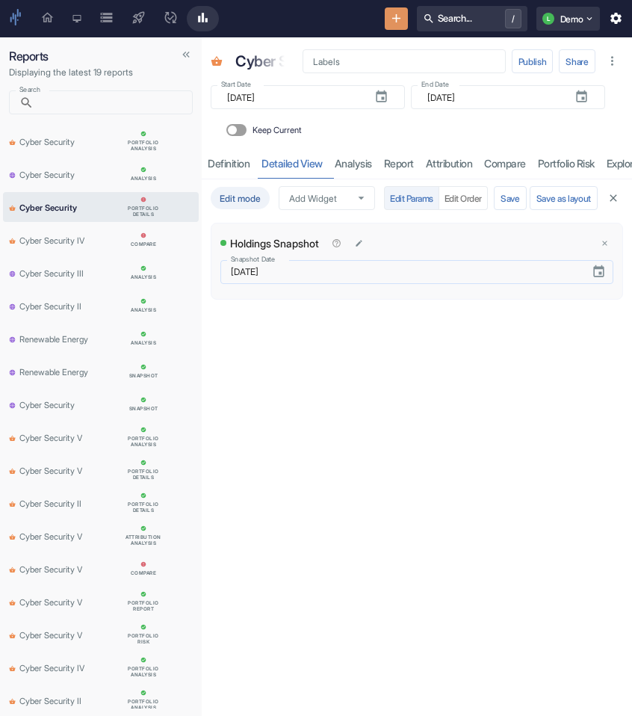
click at [607, 276] on button "Choose date, selected date is Jun 20, 2025" at bounding box center [599, 272] width 26 height 26
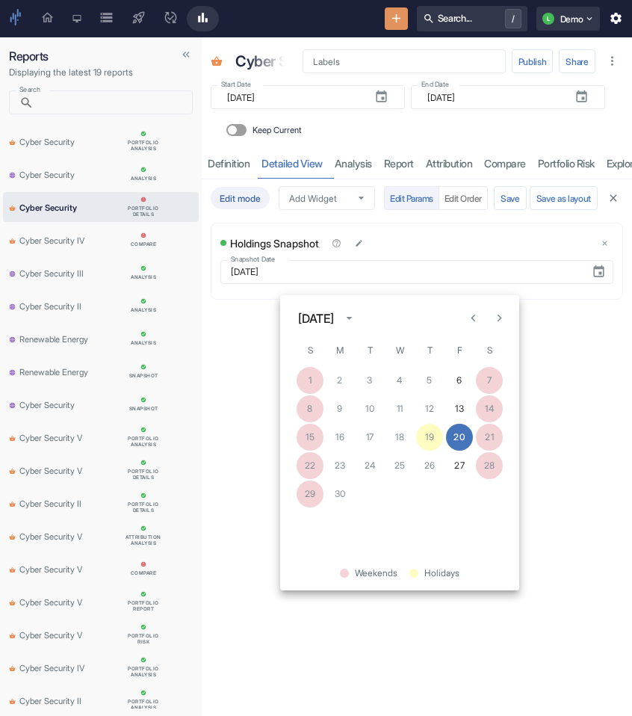
click at [587, 347] on div "Edit mode Add Widget Add Widget Edit Params Edit Order Save Save as layout Hold…" at bounding box center [417, 447] width 431 height 537
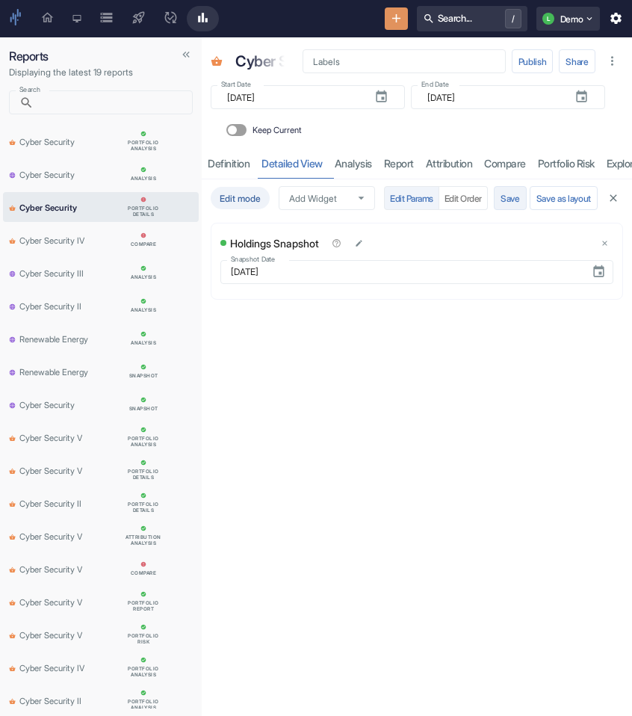
click at [496, 210] on button "Save" at bounding box center [510, 198] width 33 height 24
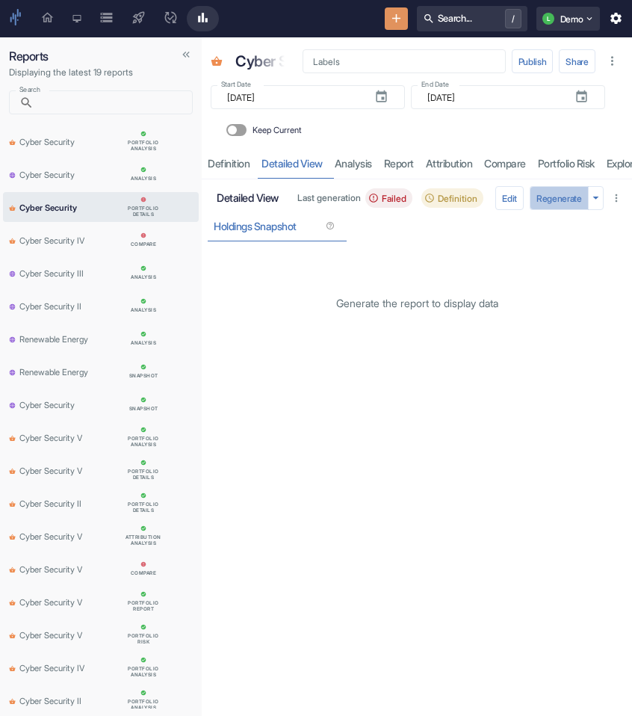
click at [557, 210] on button "Regenerate" at bounding box center [559, 198] width 59 height 24
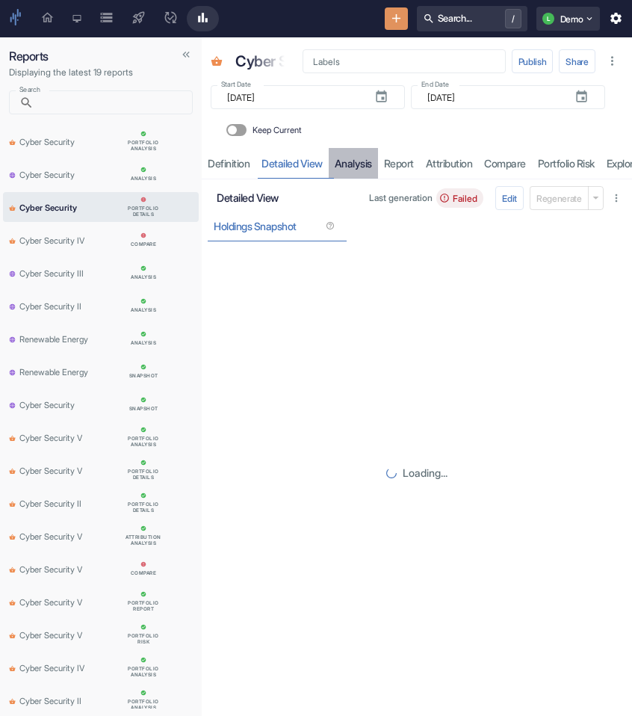
click at [364, 170] on link "analysis" at bounding box center [353, 163] width 49 height 31
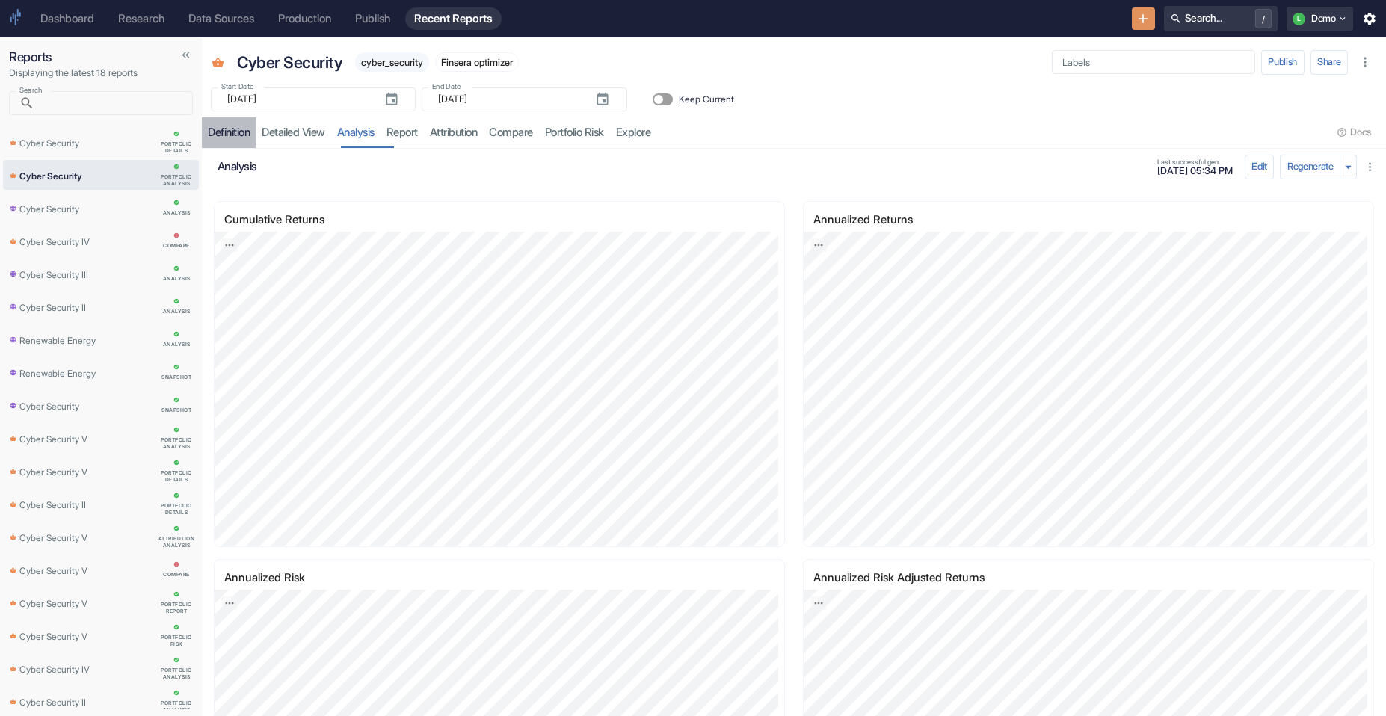
click at [235, 133] on div "Definition" at bounding box center [229, 133] width 42 height 14
